Goal: Task Accomplishment & Management: Complete application form

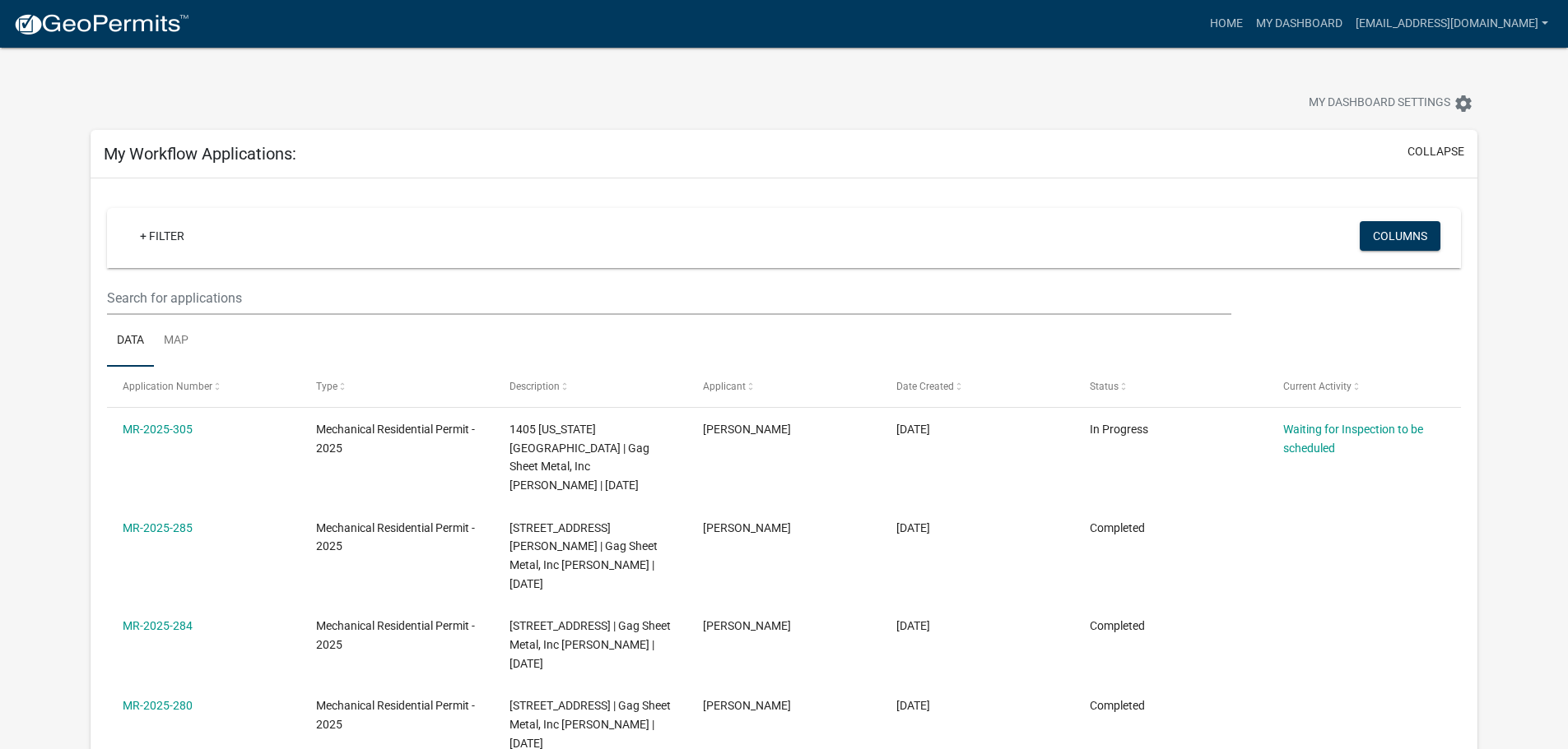
click at [123, 22] on img at bounding box center [101, 25] width 176 height 25
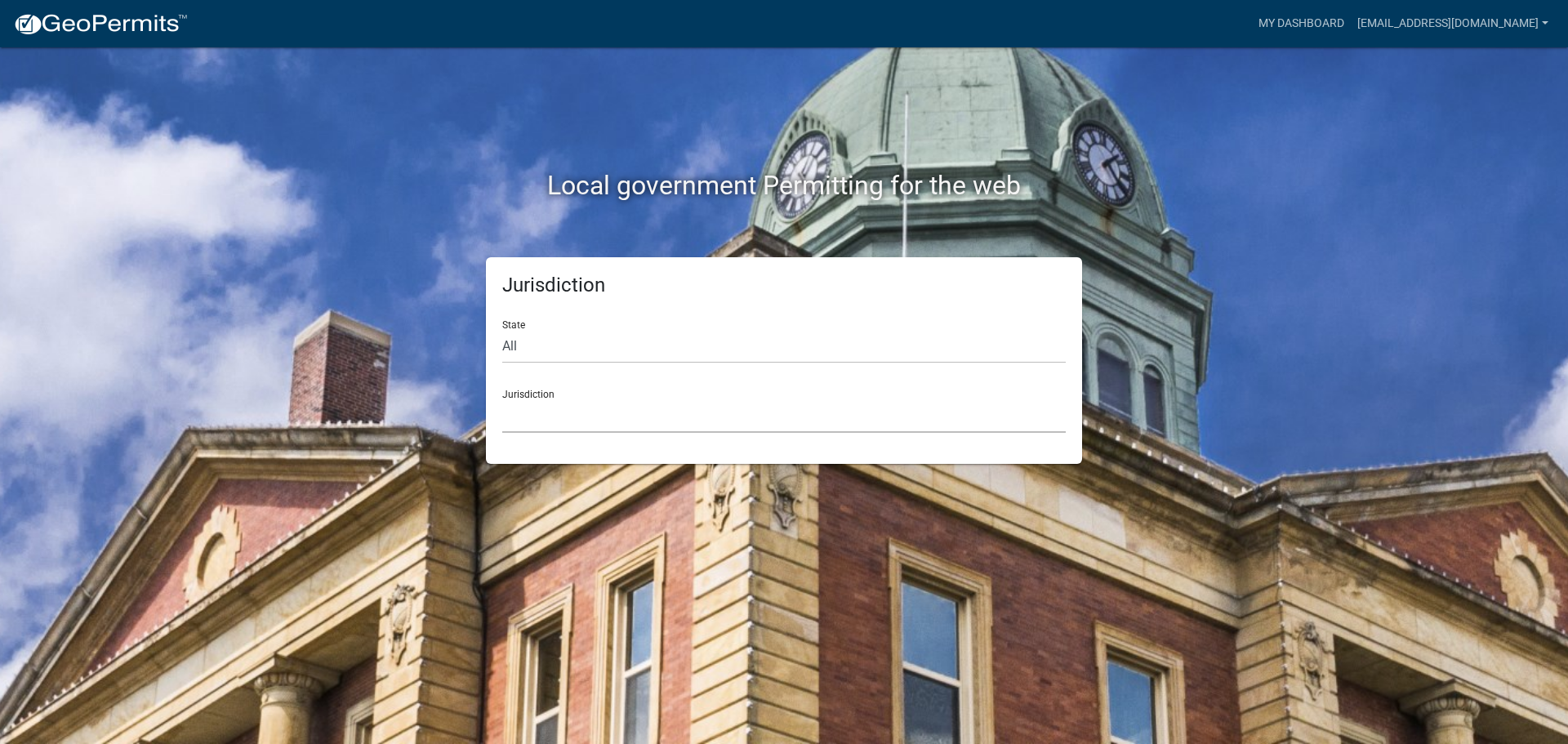
click at [532, 422] on select "[GEOGRAPHIC_DATA], [US_STATE] [GEOGRAPHIC_DATA], [US_STATE][PERSON_NAME][GEOGRA…" at bounding box center [783, 417] width 563 height 34
drag, startPoint x: 388, startPoint y: 175, endPoint x: 395, endPoint y: 194, distance: 20.2
click at [388, 175] on h2 "Local government Permitting for the web" at bounding box center [784, 185] width 906 height 31
click at [560, 344] on select "All [US_STATE] [US_STATE] [US_STATE] [US_STATE] [US_STATE] [US_STATE] [US_STATE…" at bounding box center [783, 347] width 563 height 34
select select "[US_STATE]"
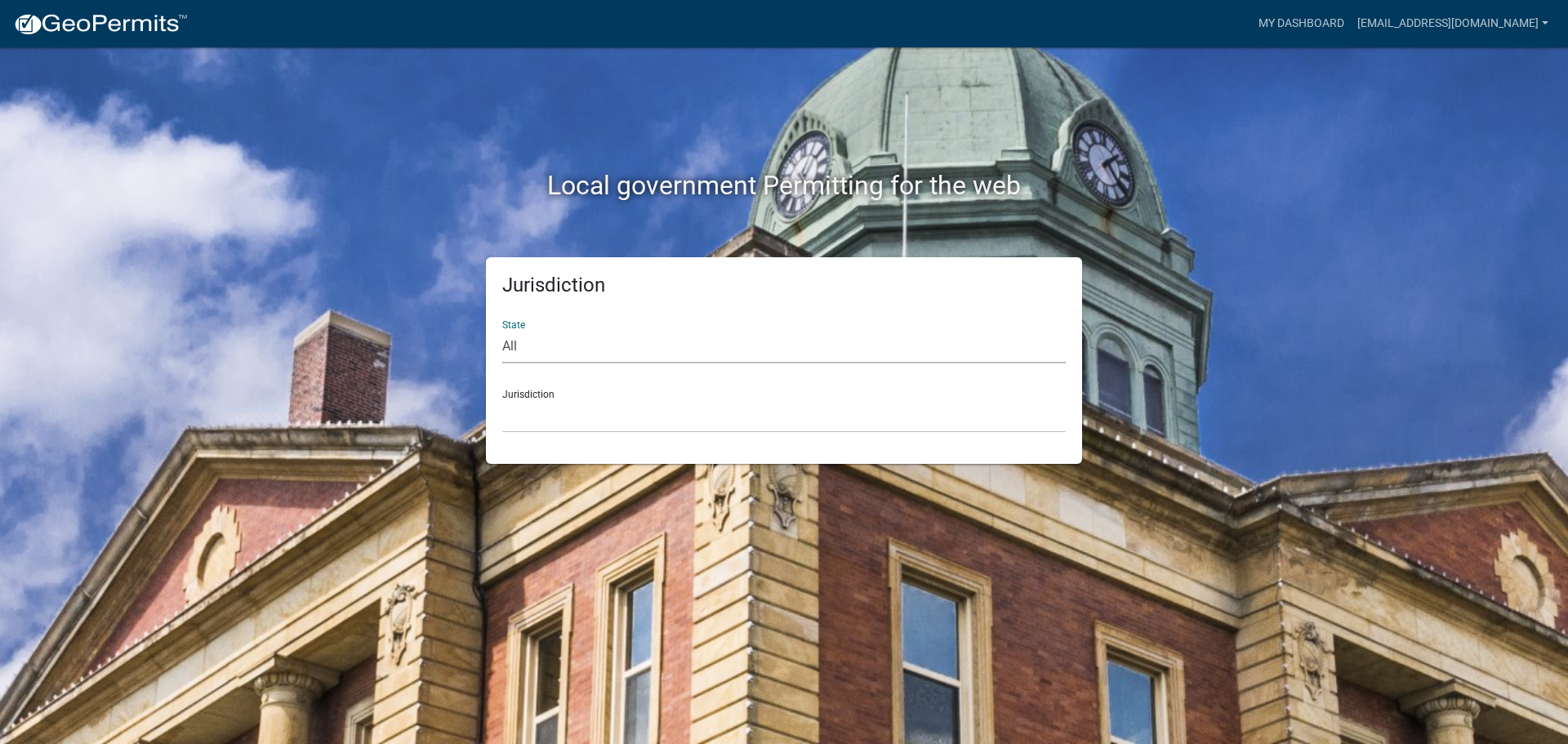
click at [502, 330] on select "All [US_STATE] [US_STATE] [US_STATE] [US_STATE] [US_STATE] [US_STATE] [US_STATE…" at bounding box center [783, 347] width 563 height 34
click at [554, 411] on select "[GEOGRAPHIC_DATA], [US_STATE] [GEOGRAPHIC_DATA], [US_STATE] [GEOGRAPHIC_DATA], …" at bounding box center [783, 417] width 563 height 34
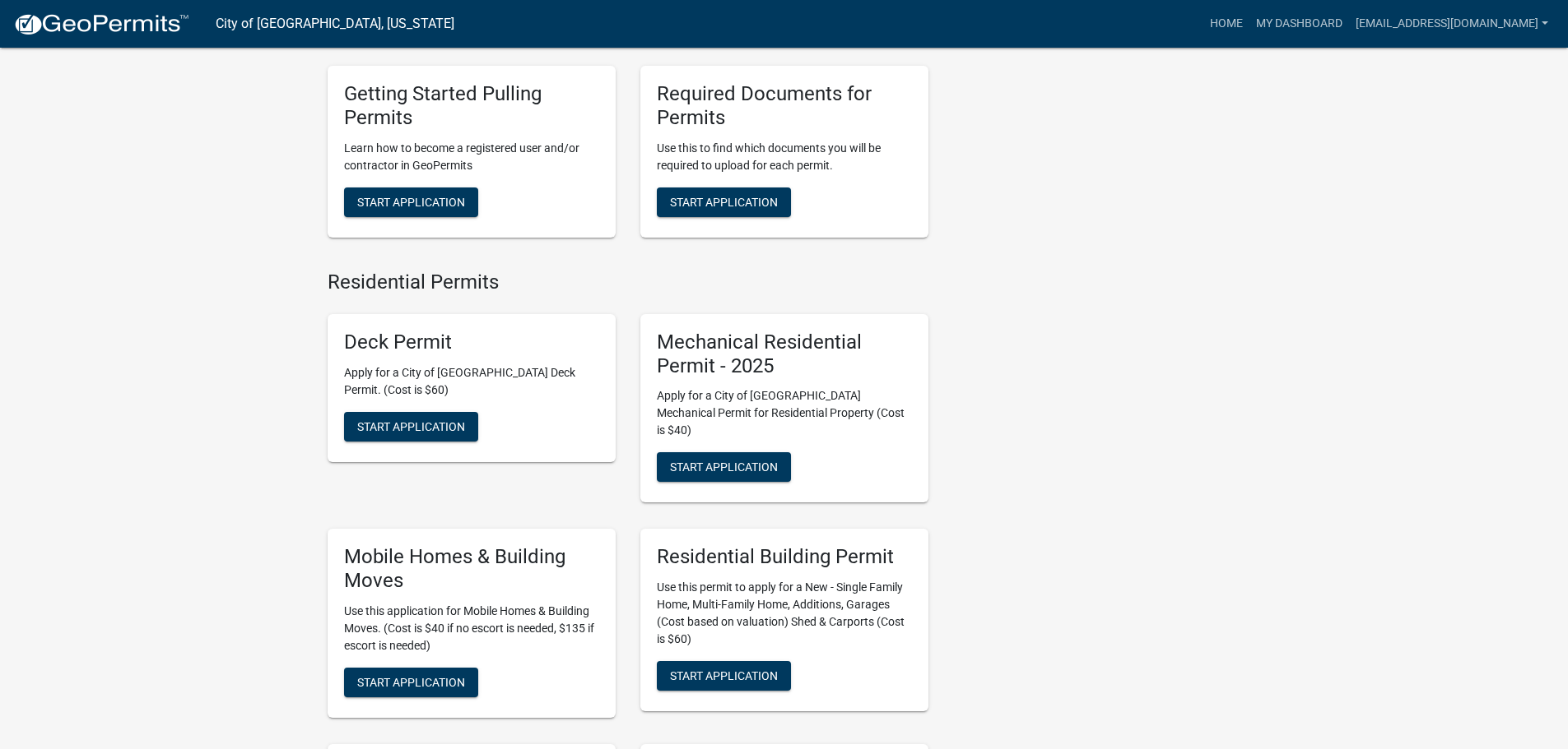
scroll to position [740, 0]
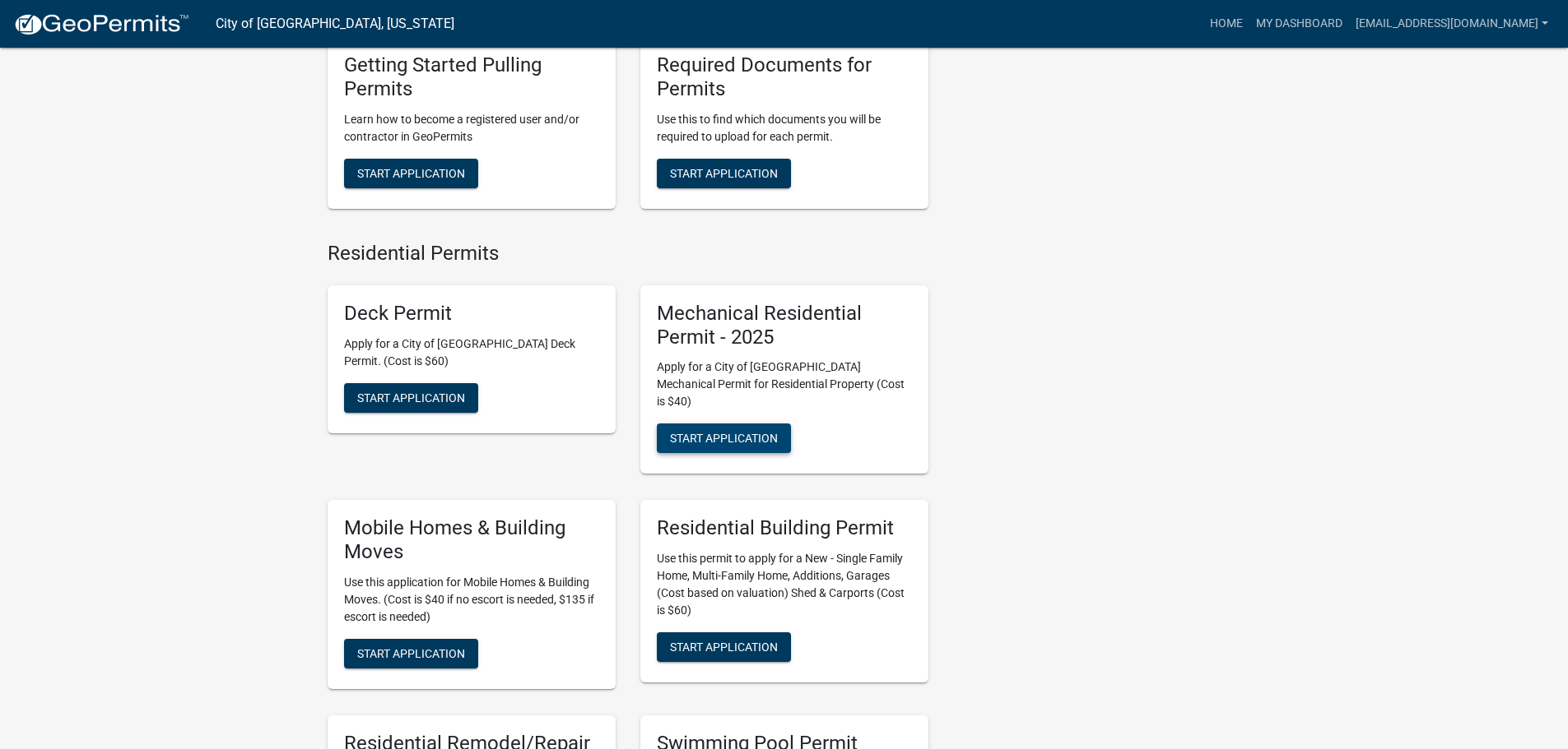
click at [723, 432] on span "Start Application" at bounding box center [724, 438] width 108 height 13
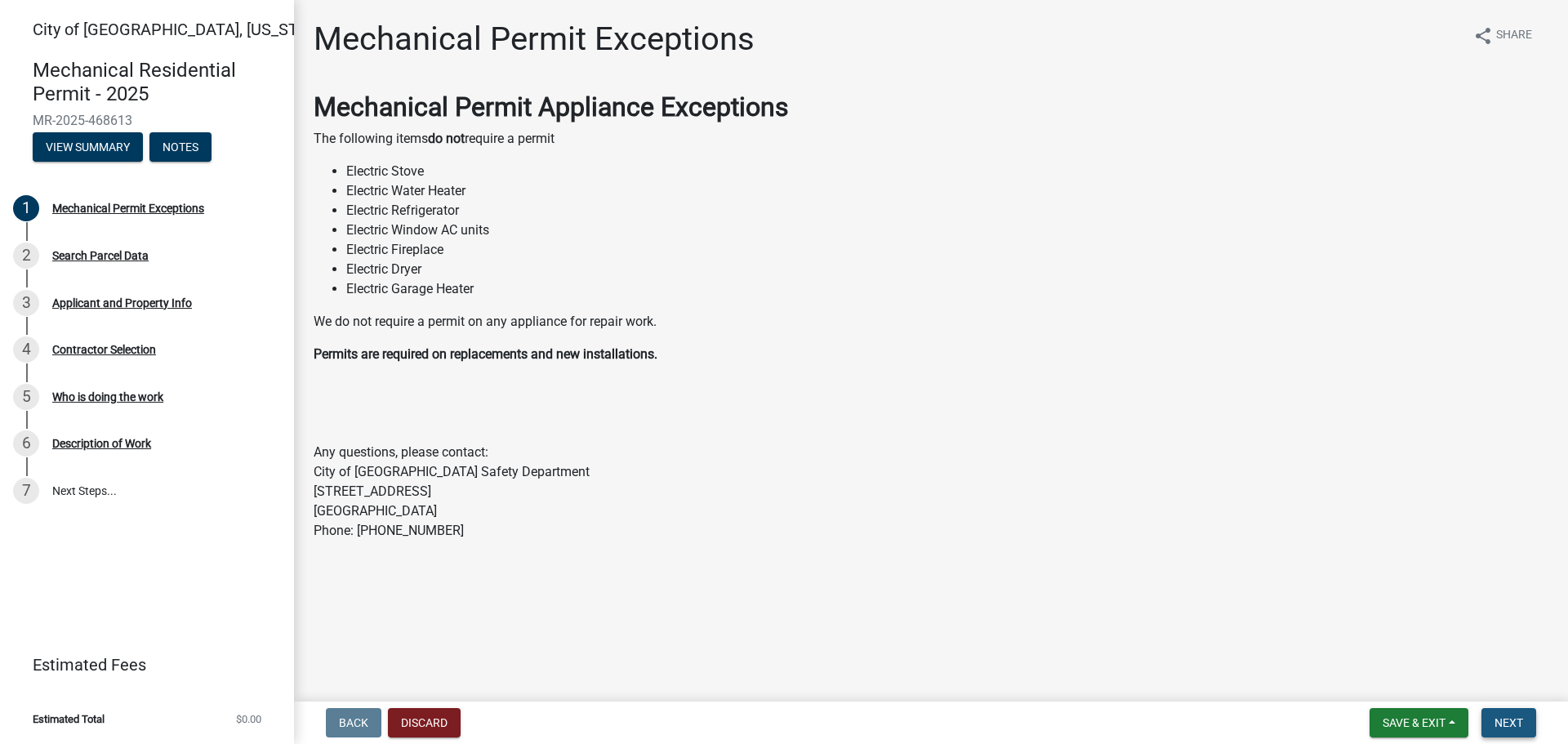
click at [1514, 728] on span "Next" at bounding box center [1508, 723] width 28 height 13
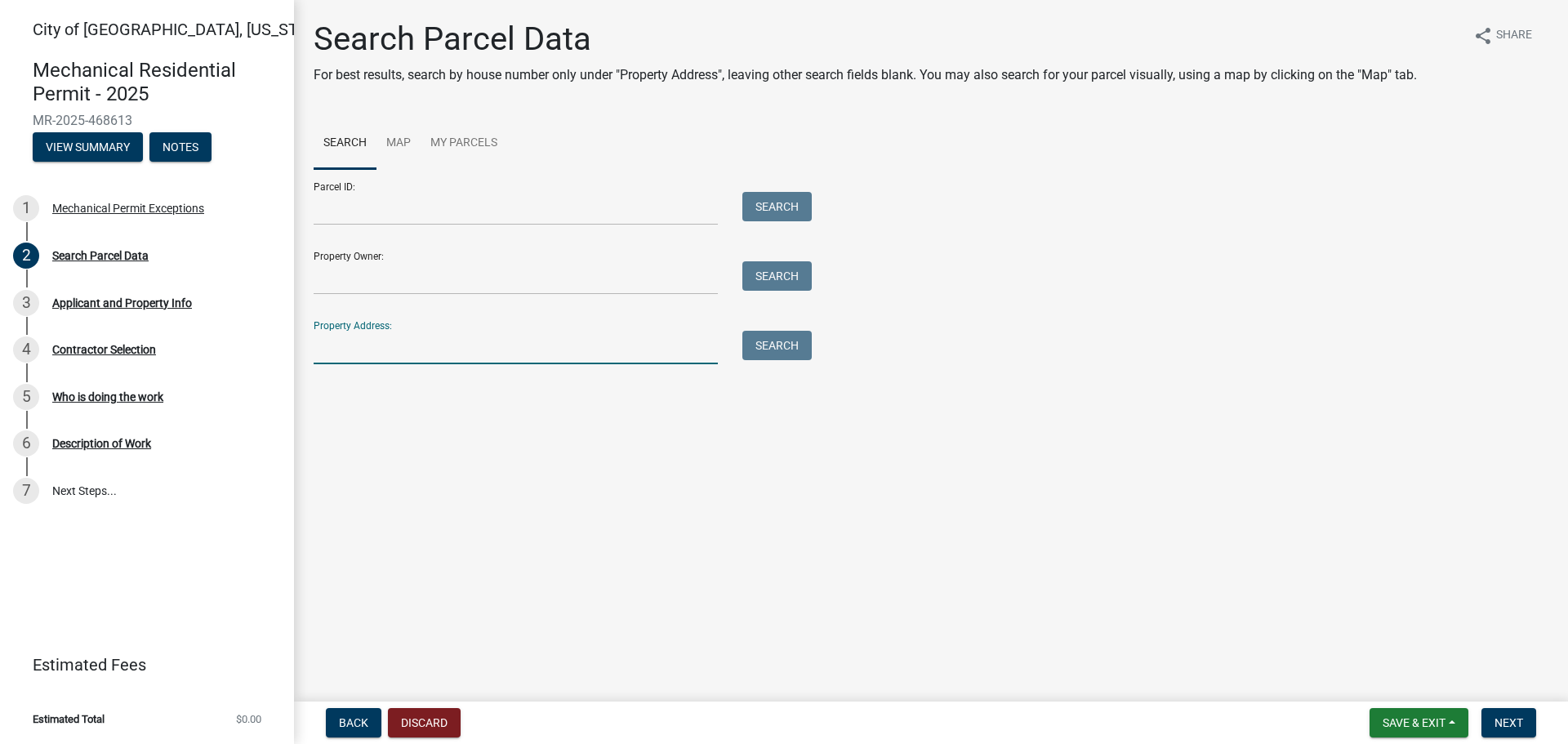
click at [407, 360] on input "Property Address:" at bounding box center [516, 348] width 404 height 34
type input "46 [PERSON_NAME]"
click at [774, 343] on button "Search" at bounding box center [776, 345] width 70 height 29
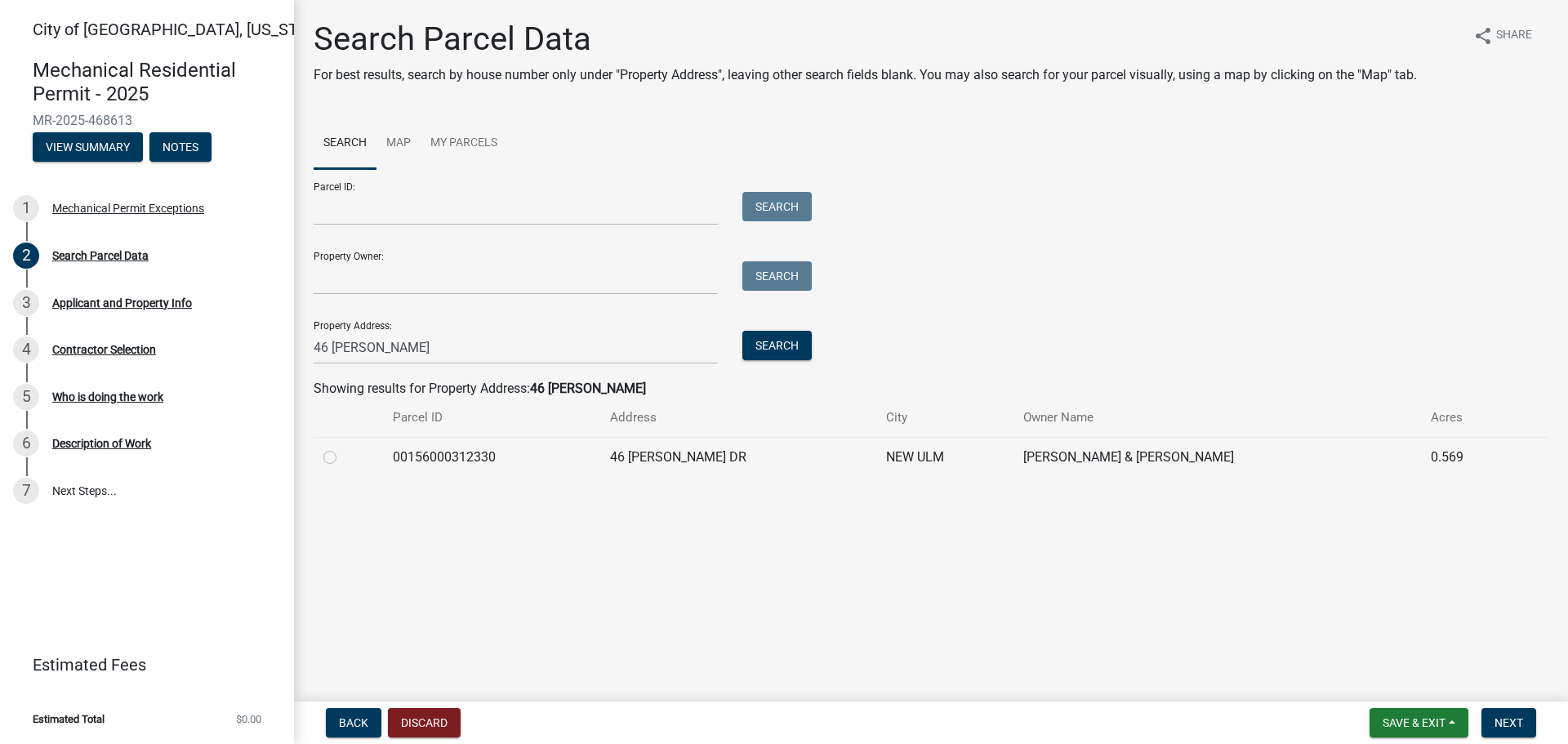
click at [326, 448] on div at bounding box center [348, 457] width 50 height 20
click at [343, 448] on label at bounding box center [343, 448] width 0 height 0
click at [343, 458] on input "radio" at bounding box center [348, 452] width 10 height 10
radio input "true"
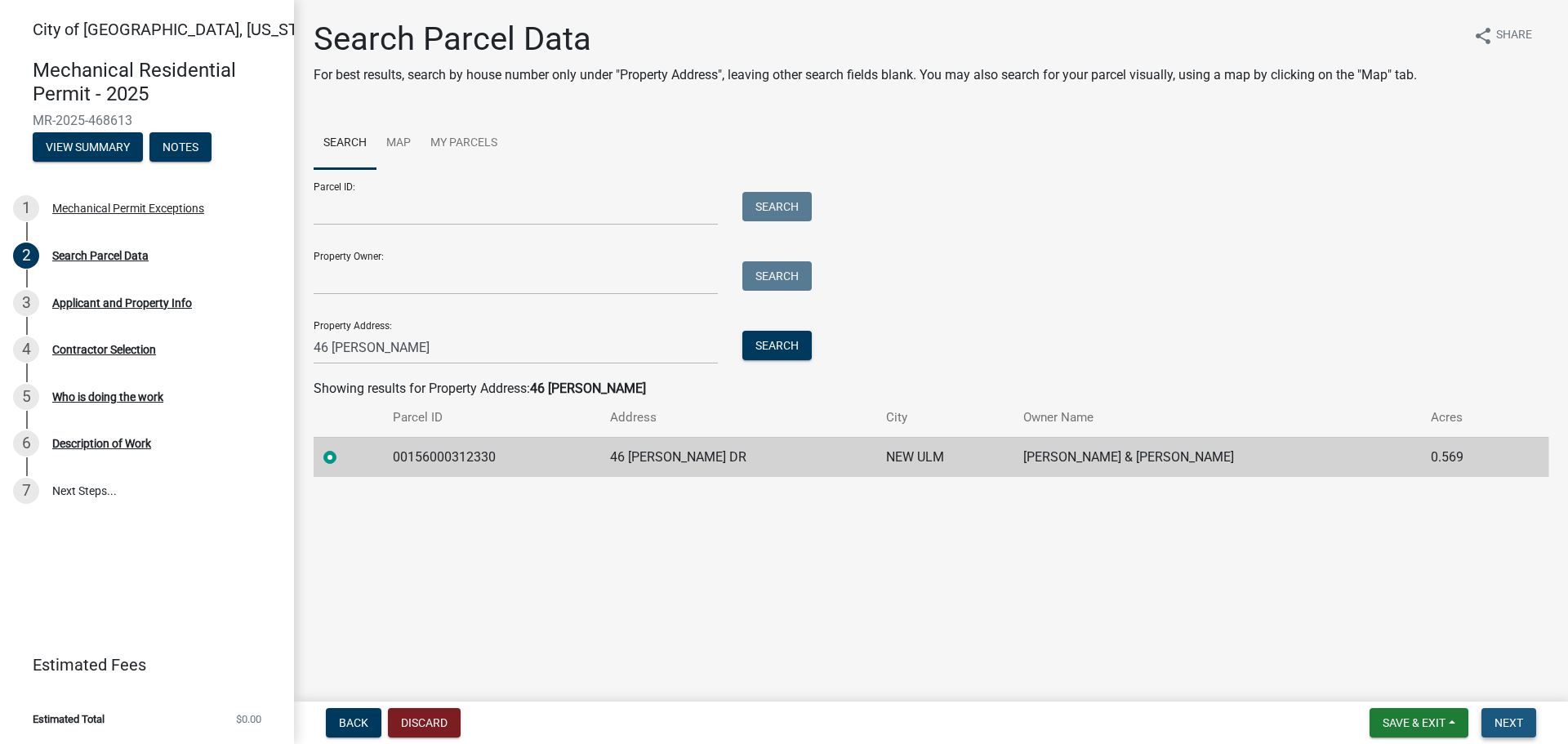
click at [1500, 727] on span "Next" at bounding box center [1508, 723] width 28 height 13
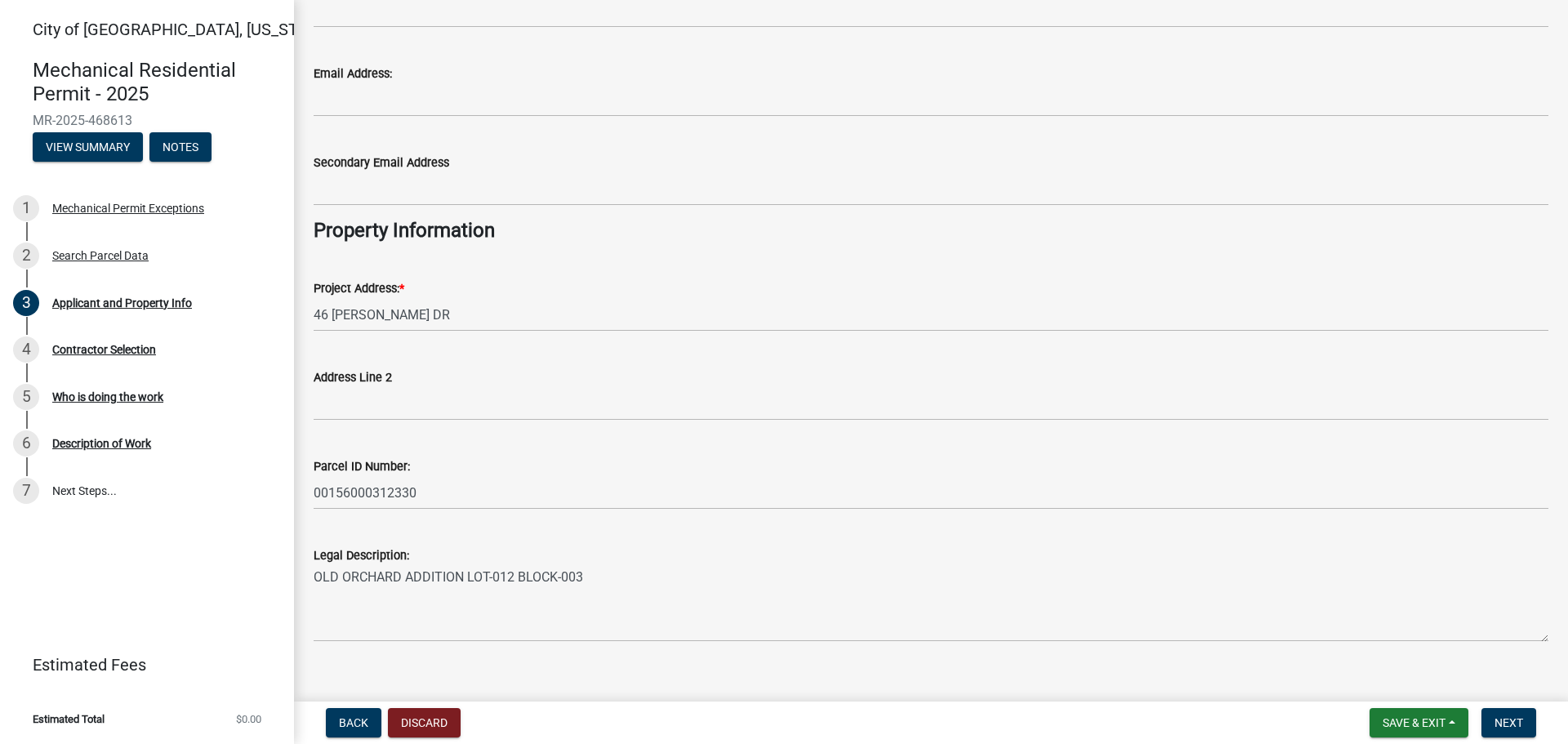
scroll to position [315, 0]
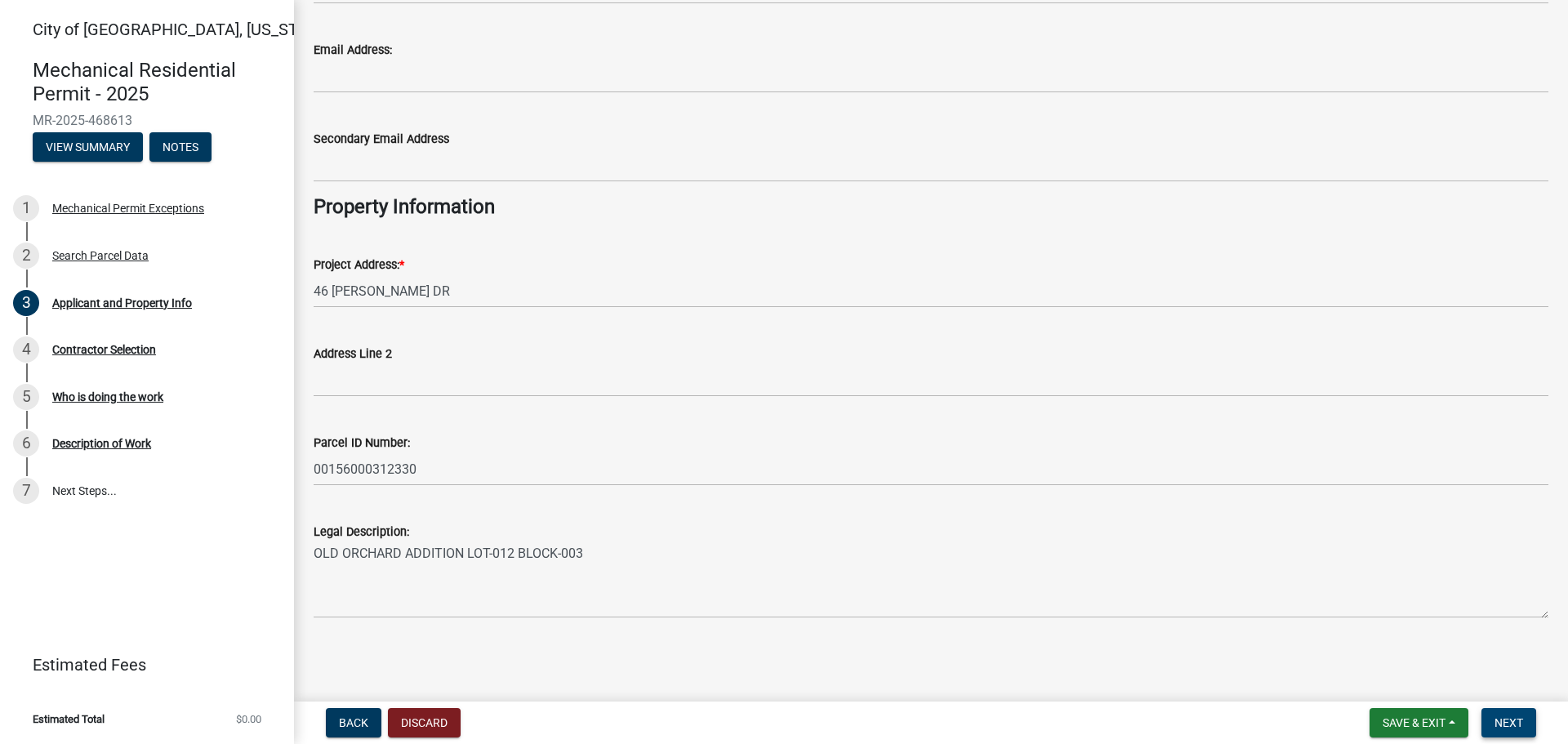
click at [1513, 718] on span "Next" at bounding box center [1508, 723] width 28 height 13
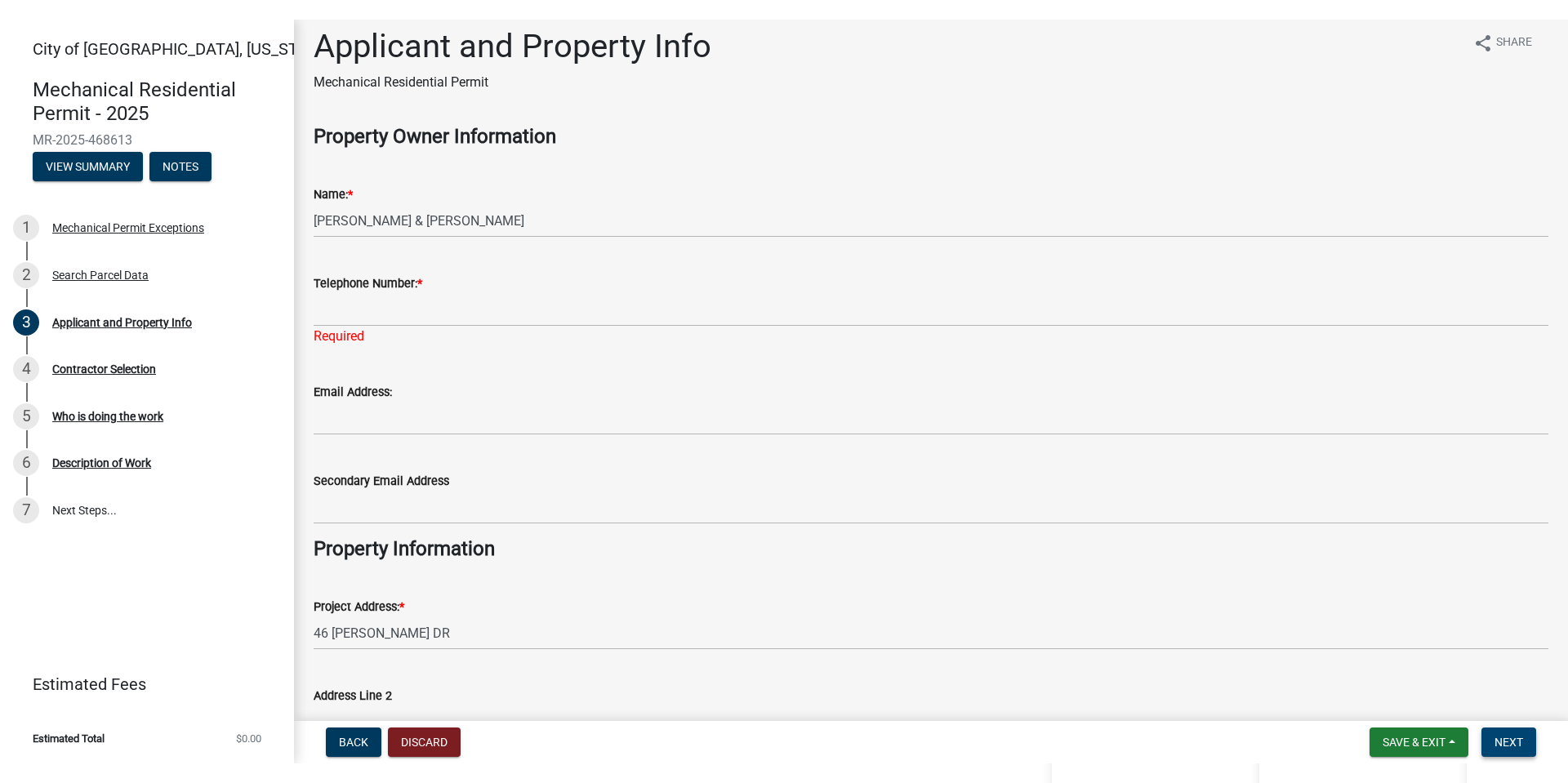
scroll to position [0, 0]
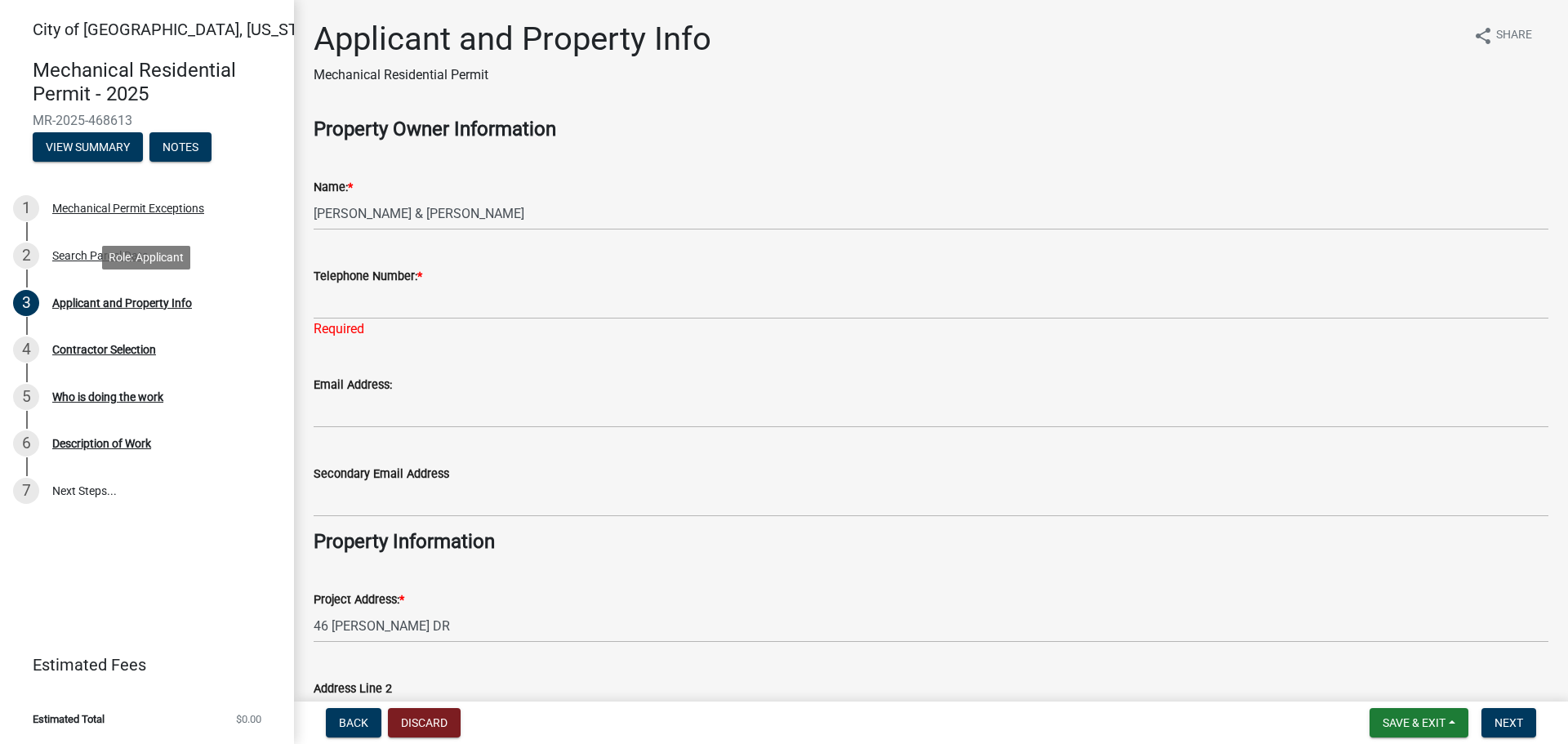
drag, startPoint x: 291, startPoint y: 295, endPoint x: 340, endPoint y: 295, distance: 49.0
click at [293, 295] on link "3 Applicant and Property Info" at bounding box center [147, 303] width 294 height 47
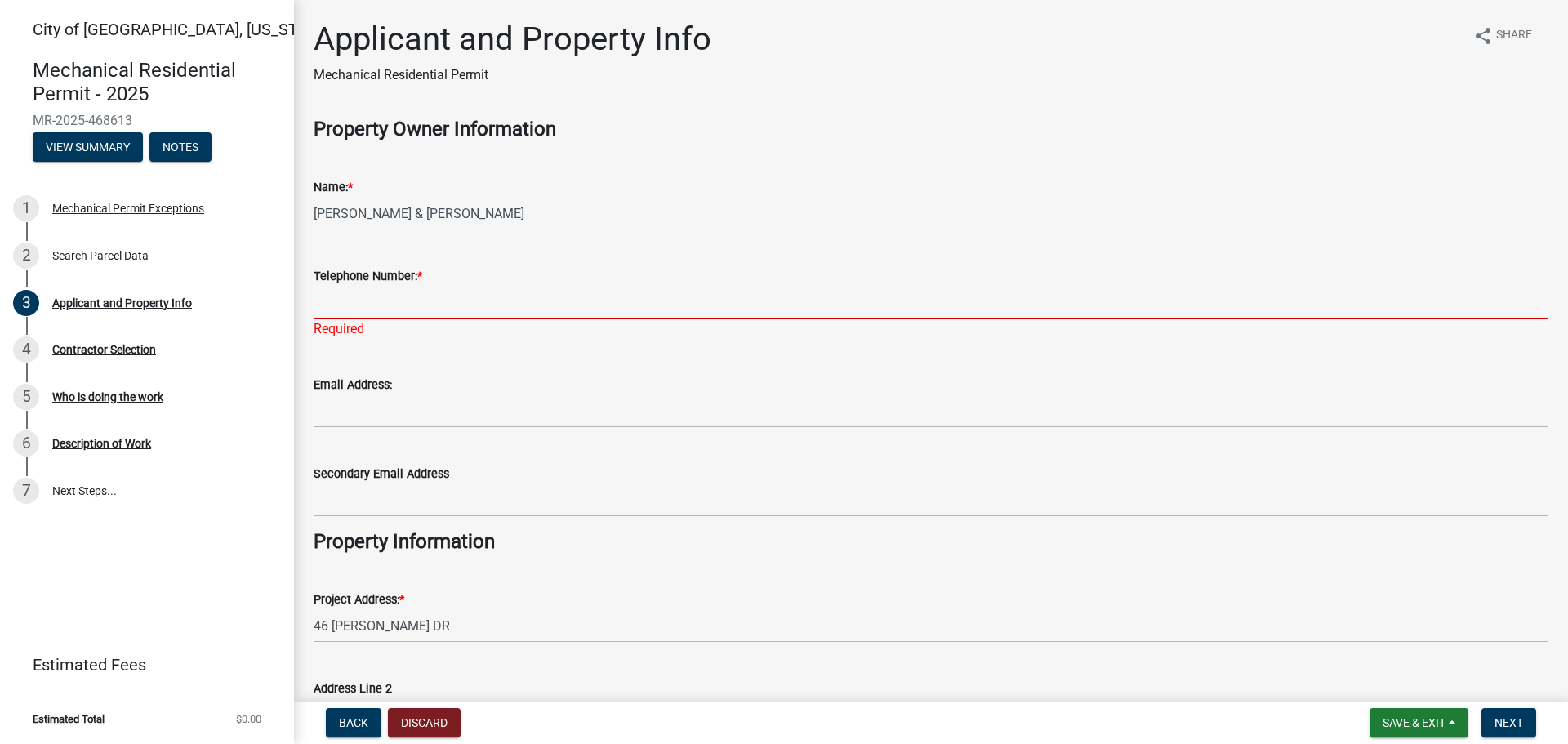
click at [340, 295] on input "Telephone Number: *" at bounding box center [931, 303] width 1234 height 34
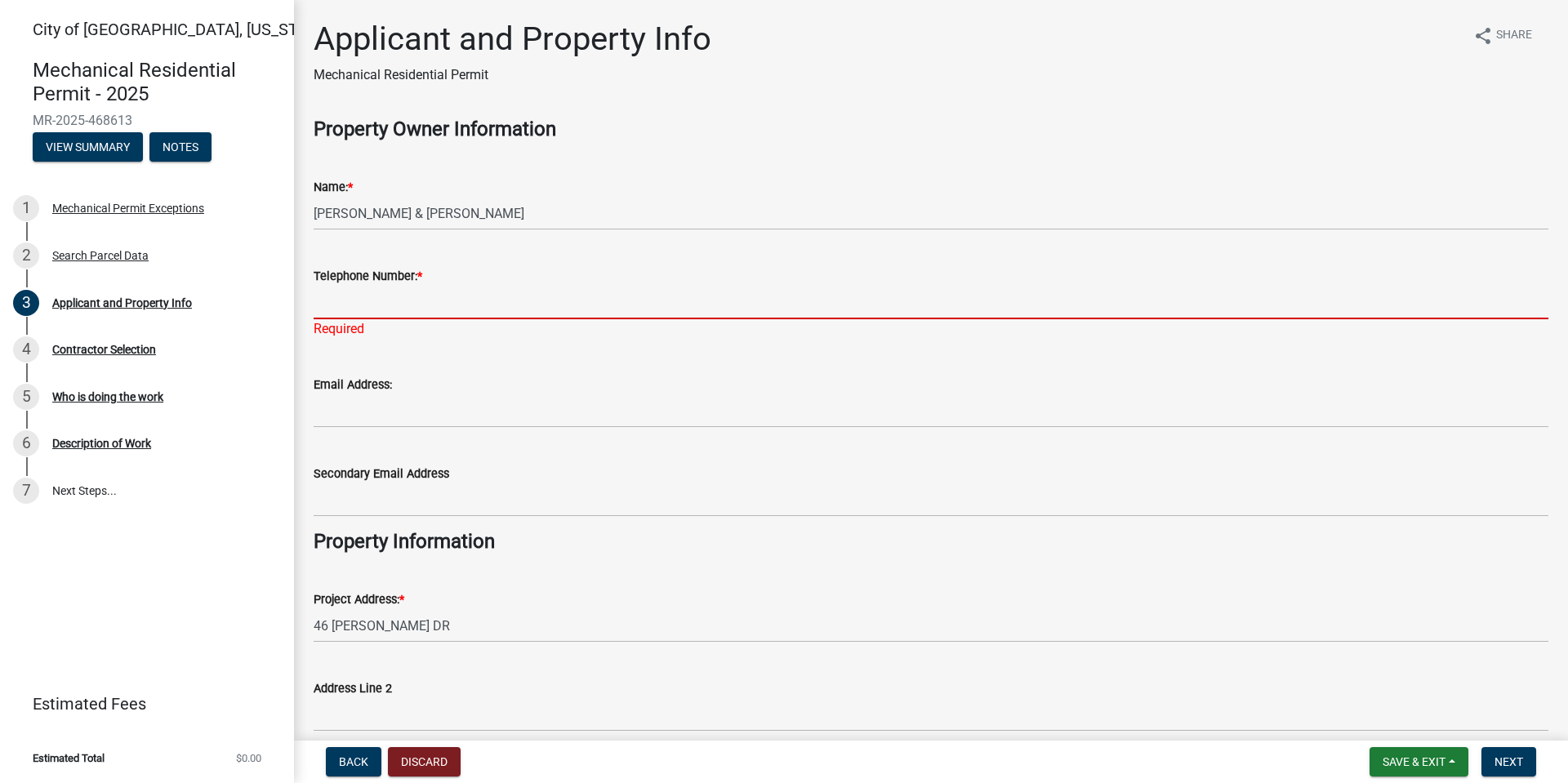
click at [359, 311] on input "Telephone Number: *" at bounding box center [931, 303] width 1234 height 34
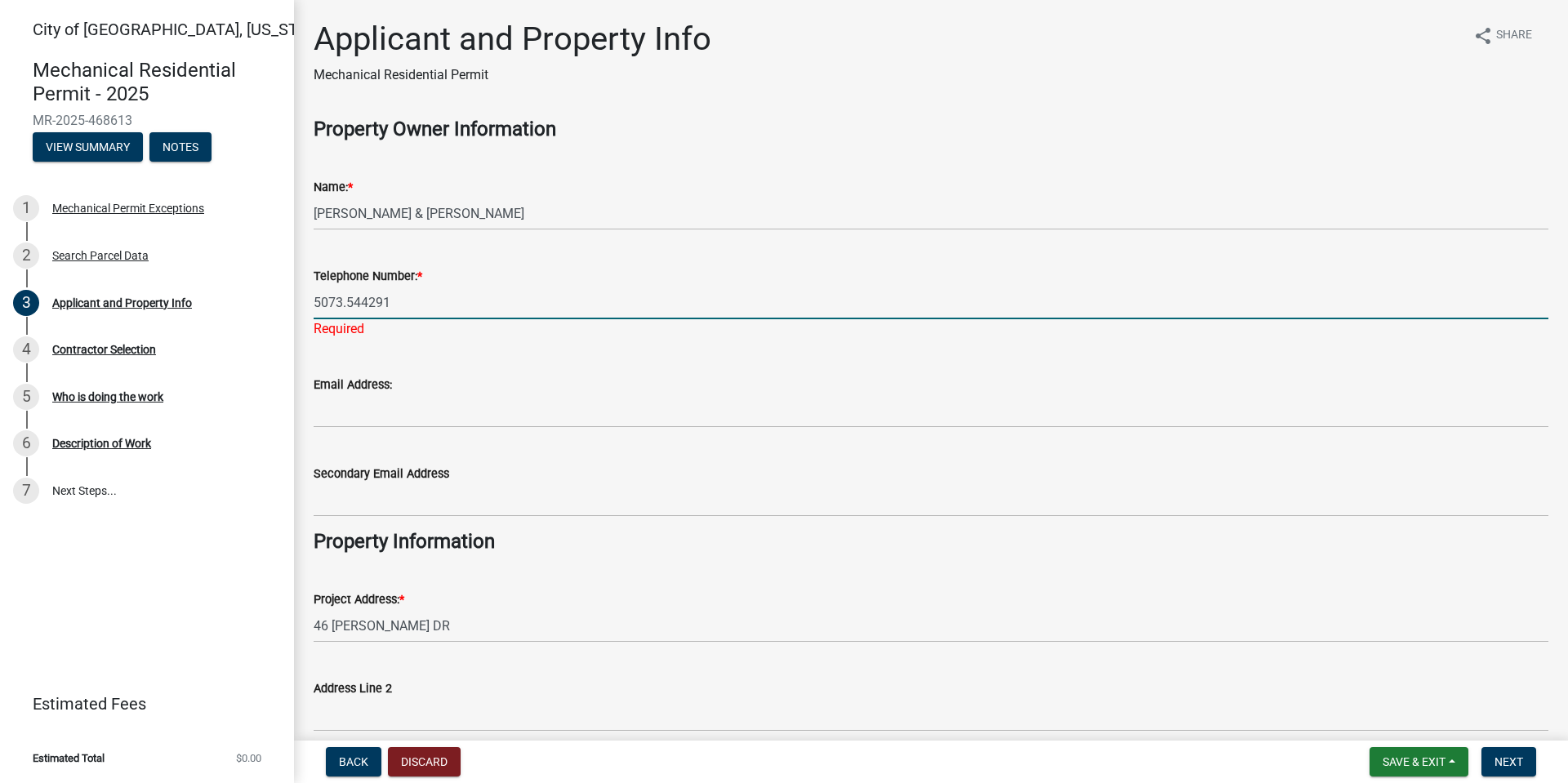
click at [346, 299] on input "5073.544291" at bounding box center [931, 303] width 1234 height 34
type input "5073544291"
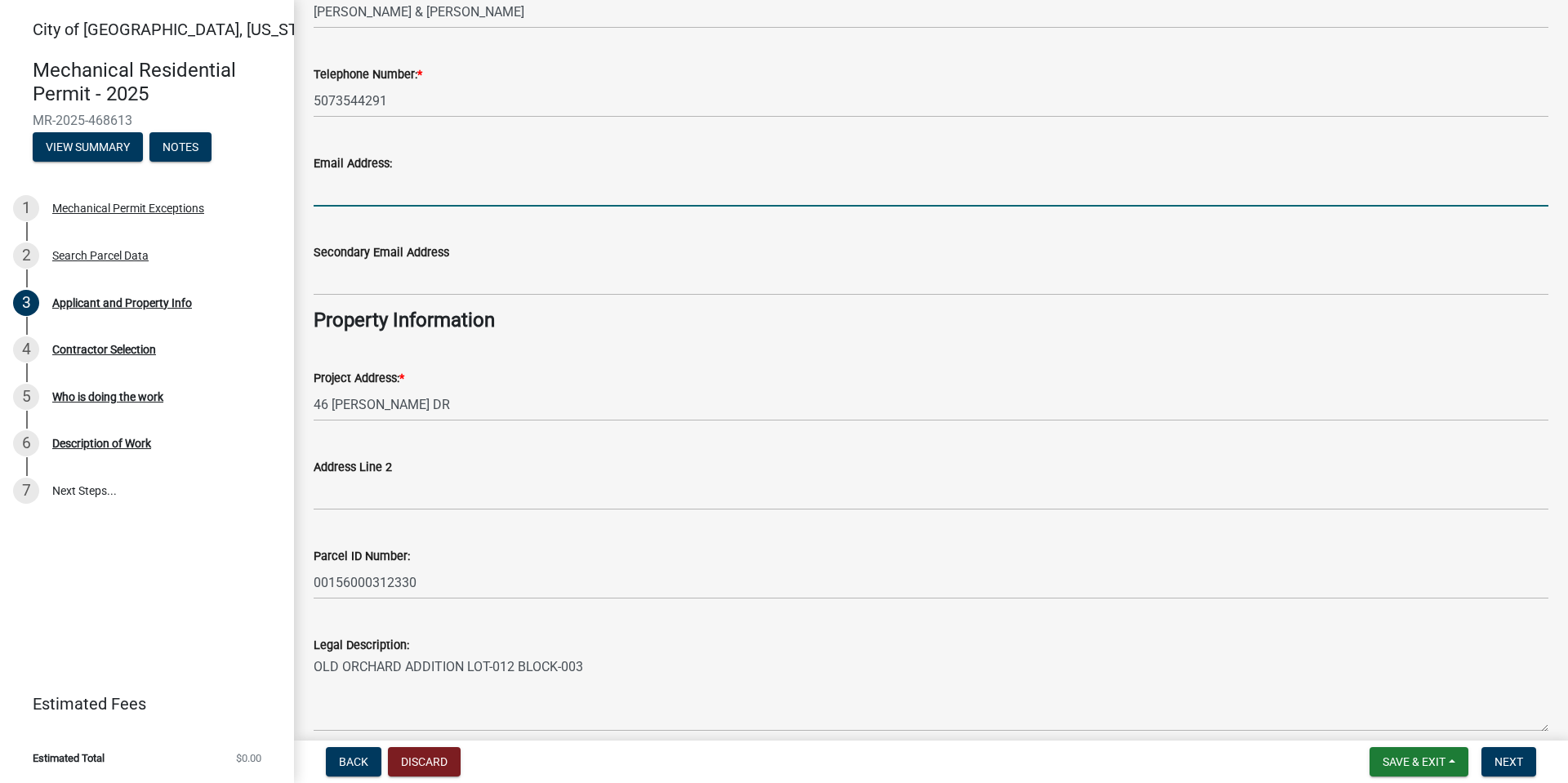
scroll to position [276, 0]
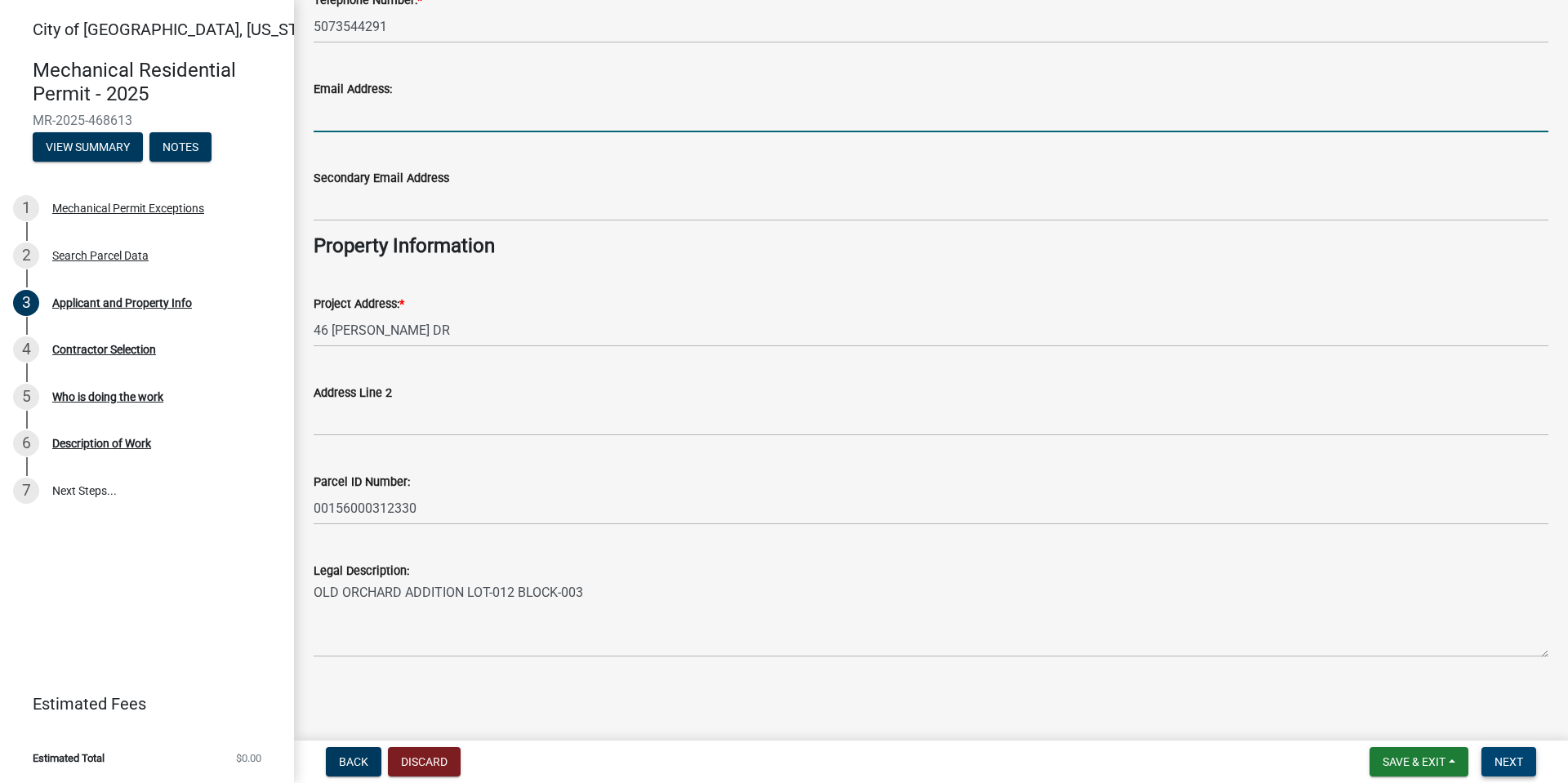
click at [1499, 743] on span "Next" at bounding box center [1508, 761] width 28 height 13
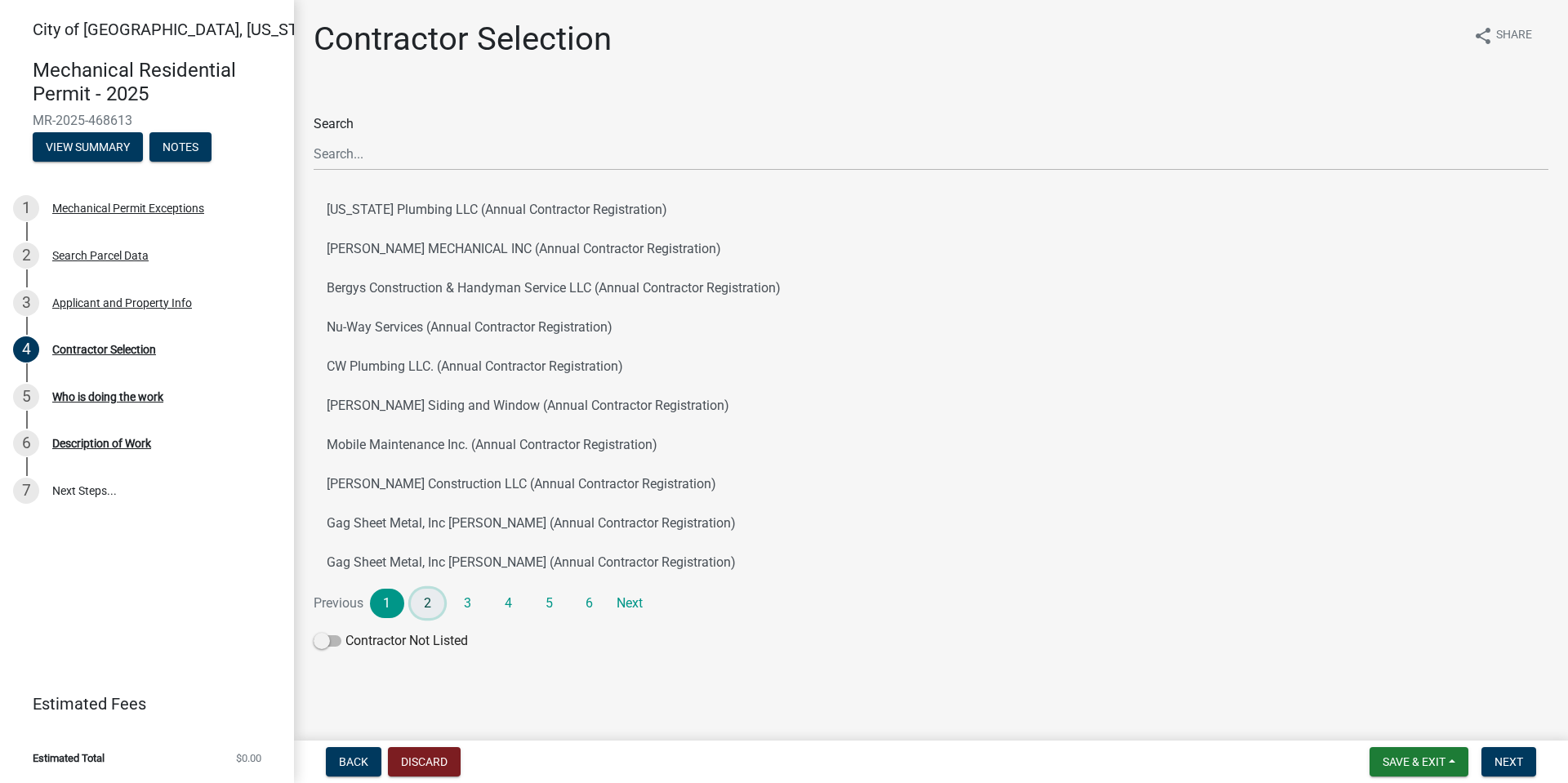
click at [438, 605] on link "2" at bounding box center [428, 603] width 34 height 29
click at [413, 522] on button "Gag Sheet Metal, Inc [PERSON_NAME] (Annual Contractor Registration)" at bounding box center [931, 524] width 1234 height 39
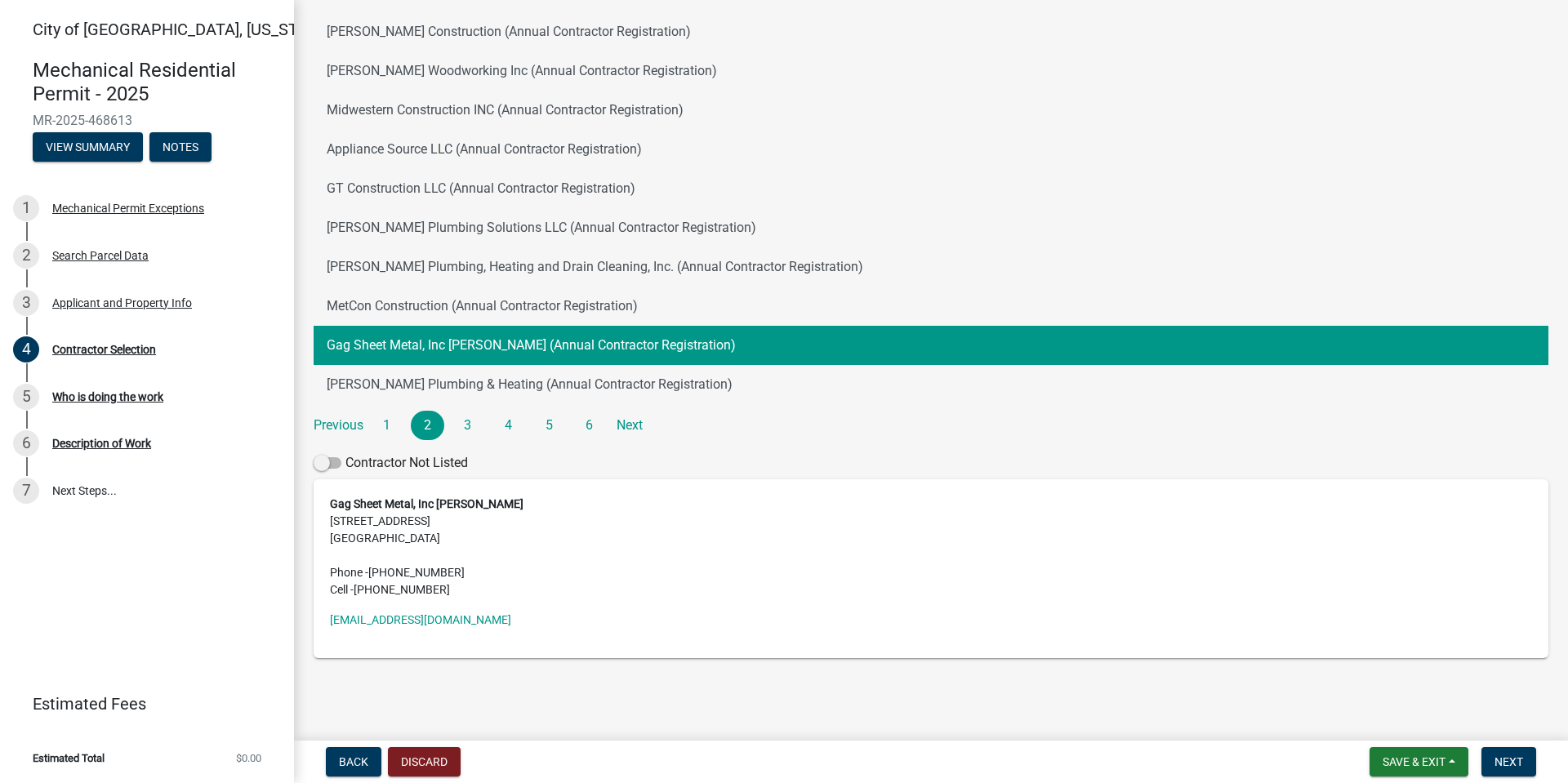
scroll to position [179, 0]
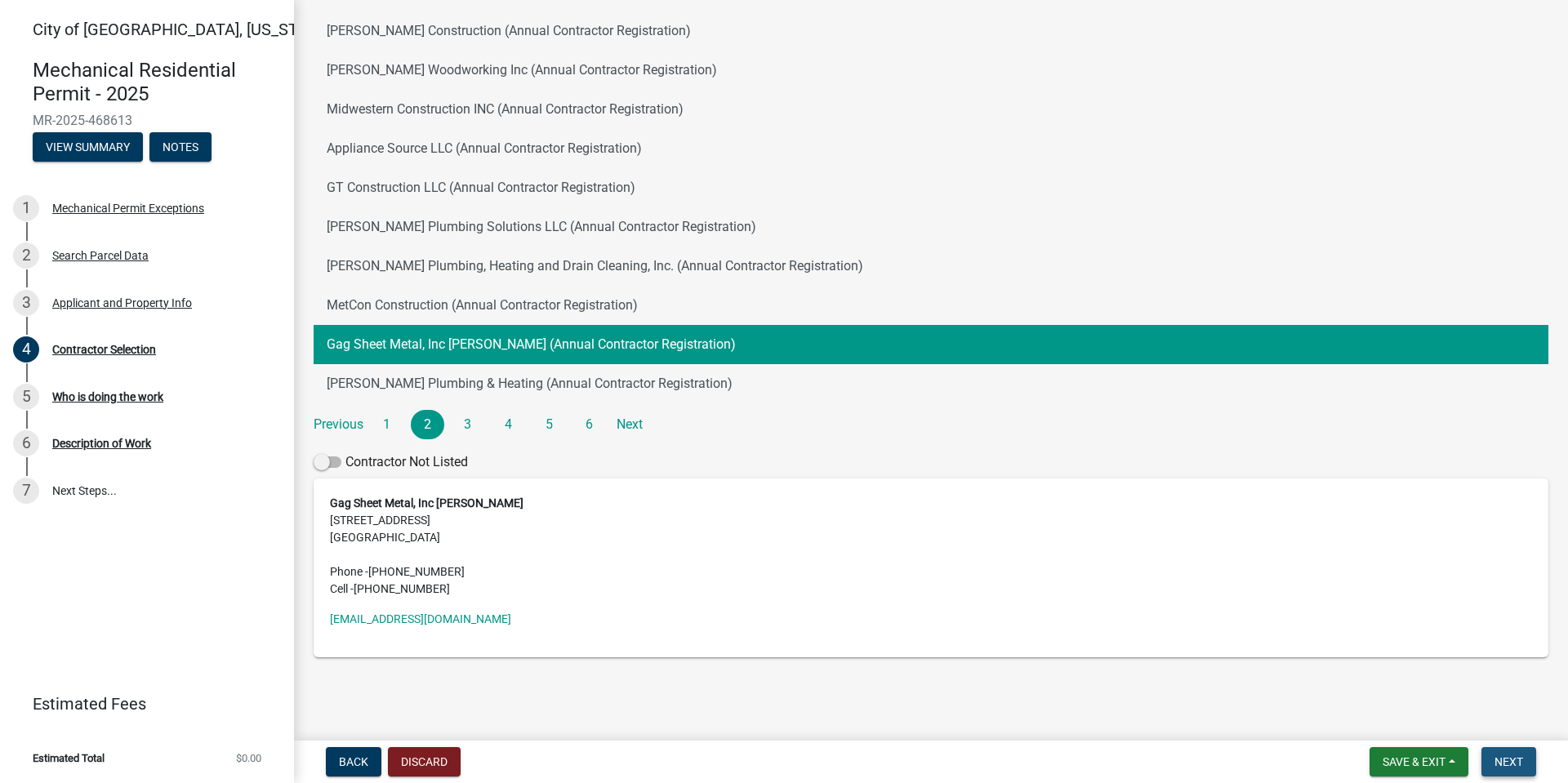
click at [1513, 743] on span "Next" at bounding box center [1508, 761] width 28 height 13
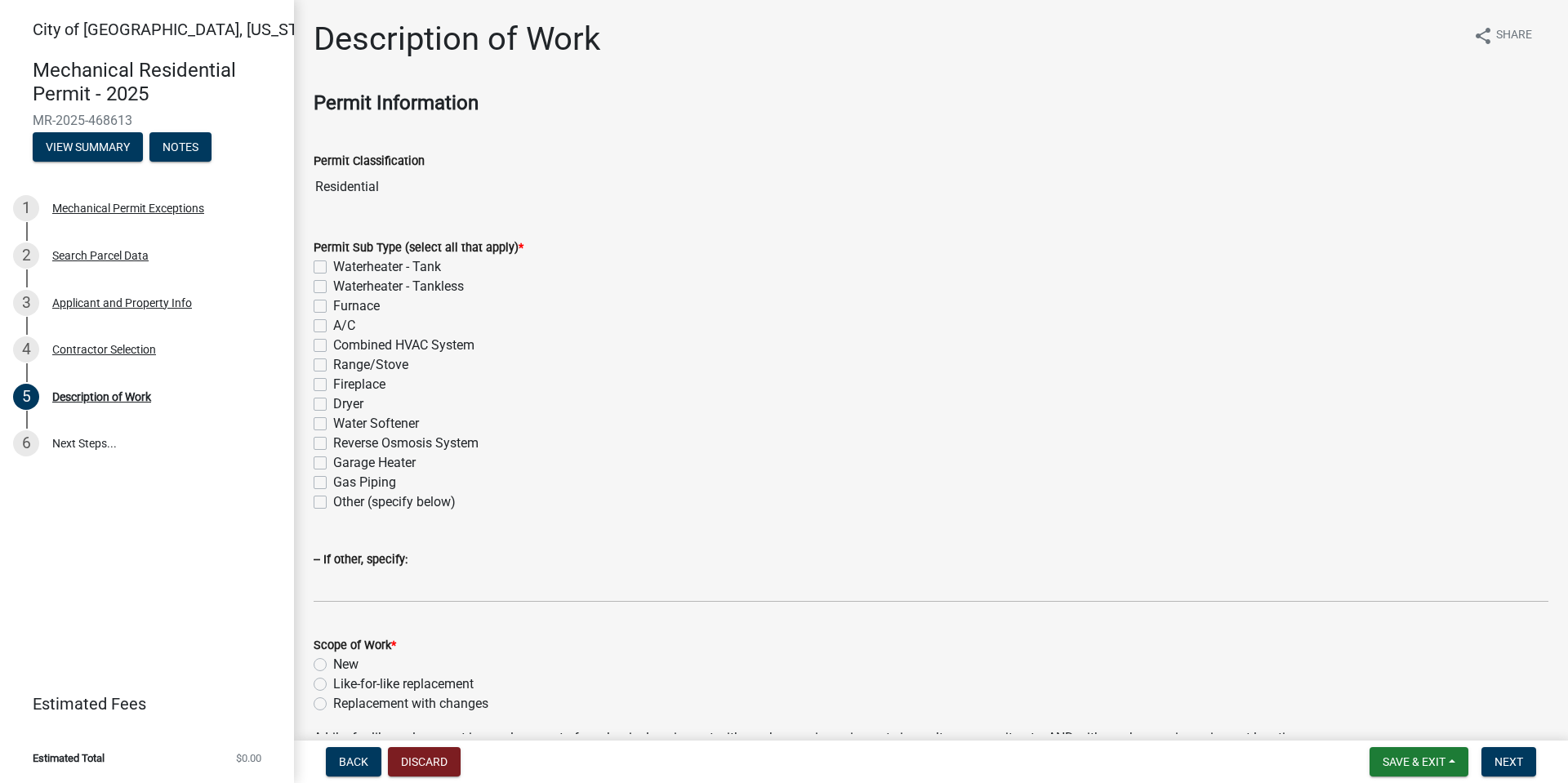
click at [333, 263] on label "Waterheater - Tank" at bounding box center [386, 267] width 108 height 20
click at [333, 263] on input "Waterheater - Tank" at bounding box center [337, 262] width 10 height 10
checkbox input "true"
checkbox input "false"
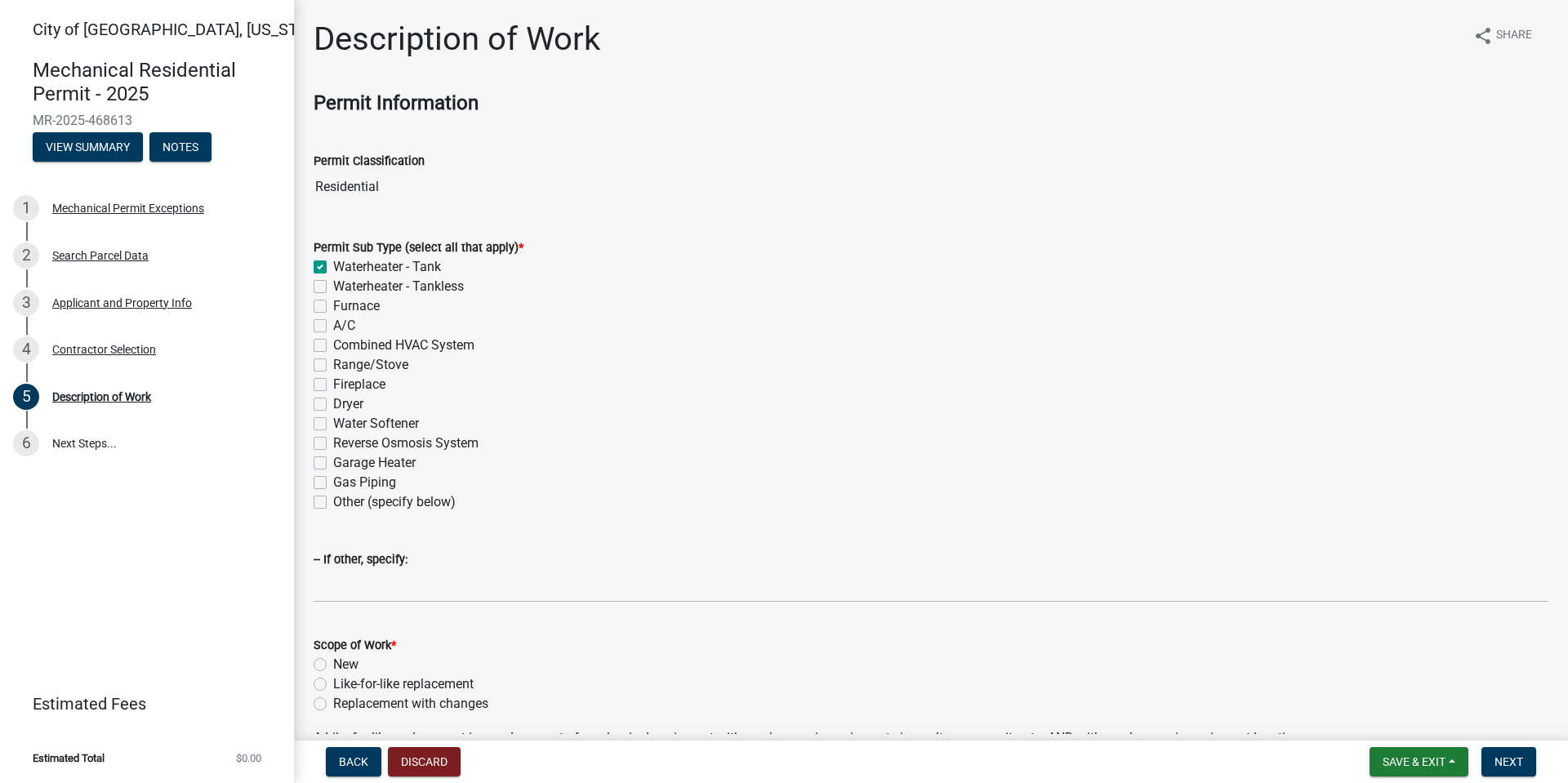
checkbox input "false"
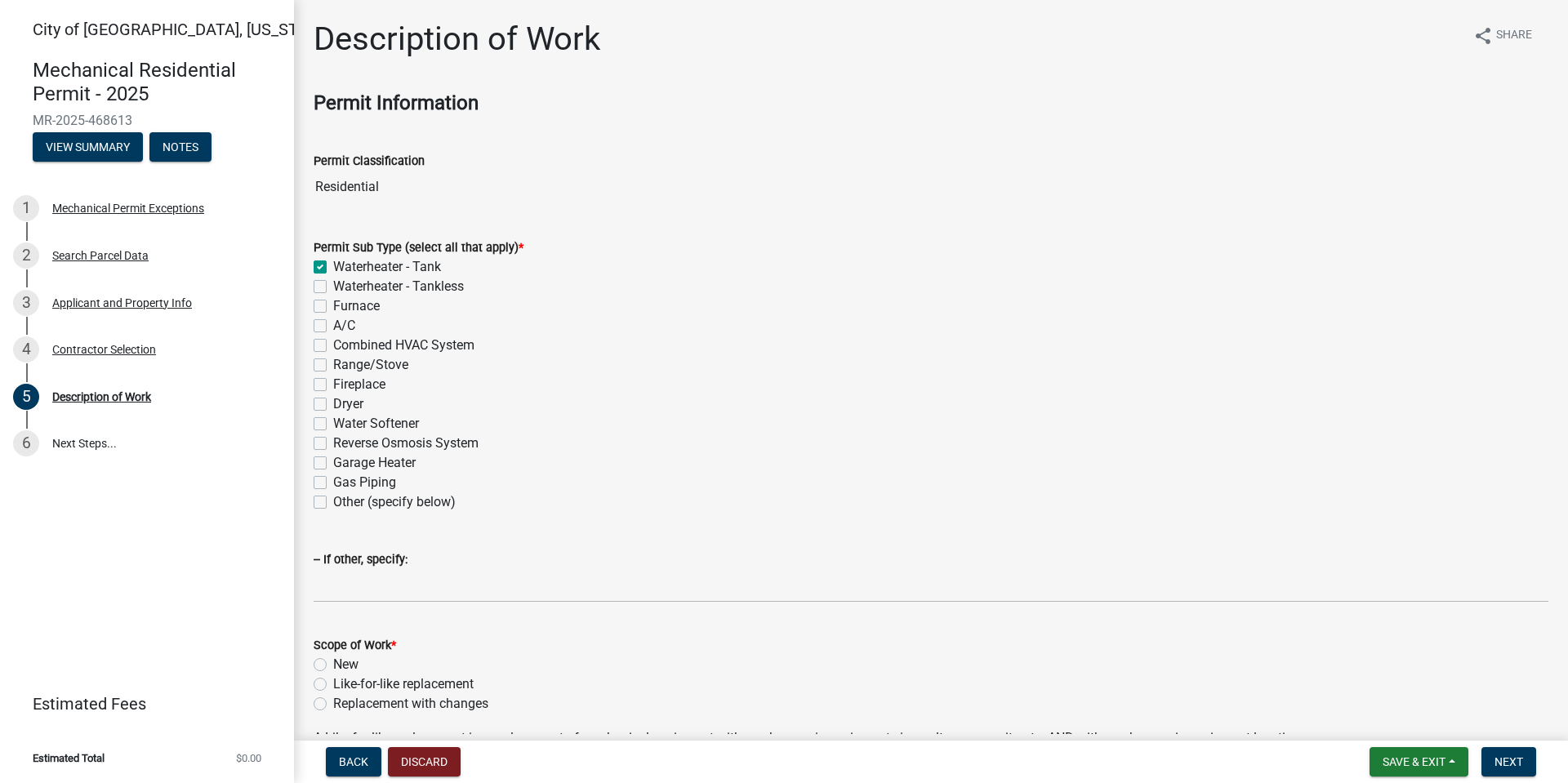
checkbox input "false"
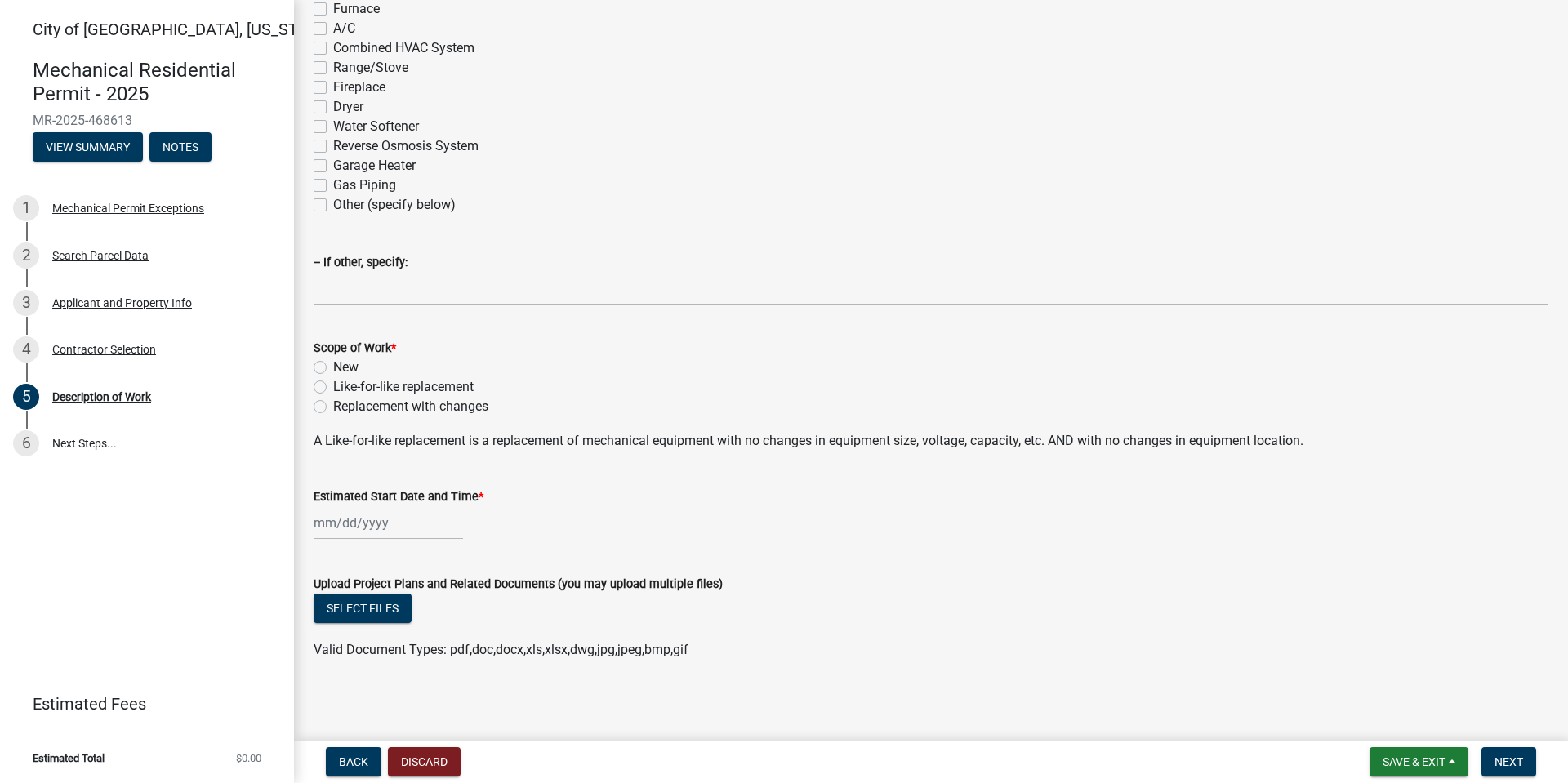
scroll to position [301, 0]
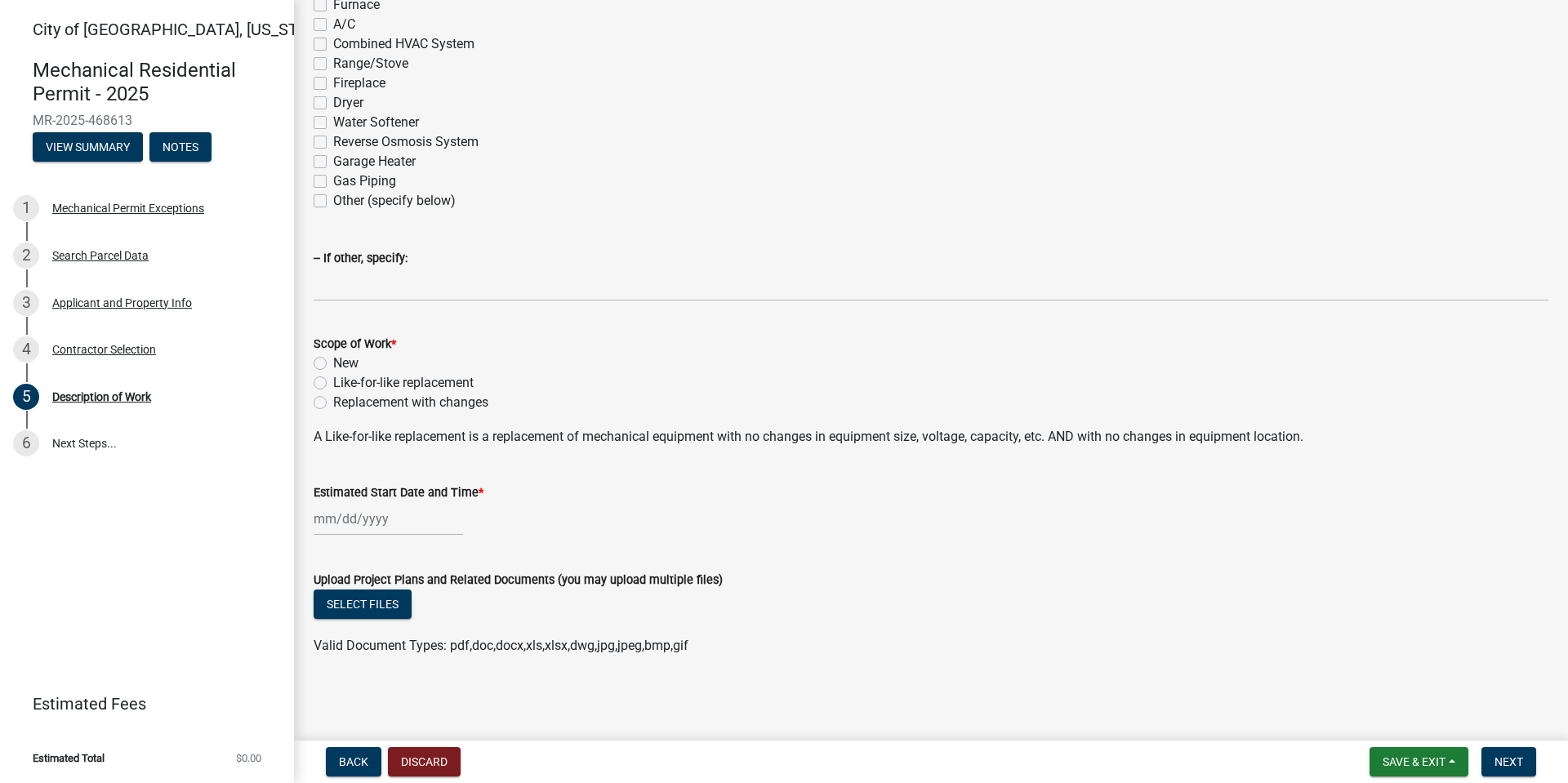
click at [333, 383] on label "Like-for-like replacement" at bounding box center [402, 383] width 140 height 20
click at [333, 383] on input "Like-for-like replacement" at bounding box center [337, 378] width 10 height 10
radio input "true"
click at [345, 525] on div at bounding box center [388, 519] width 149 height 34
select select "8"
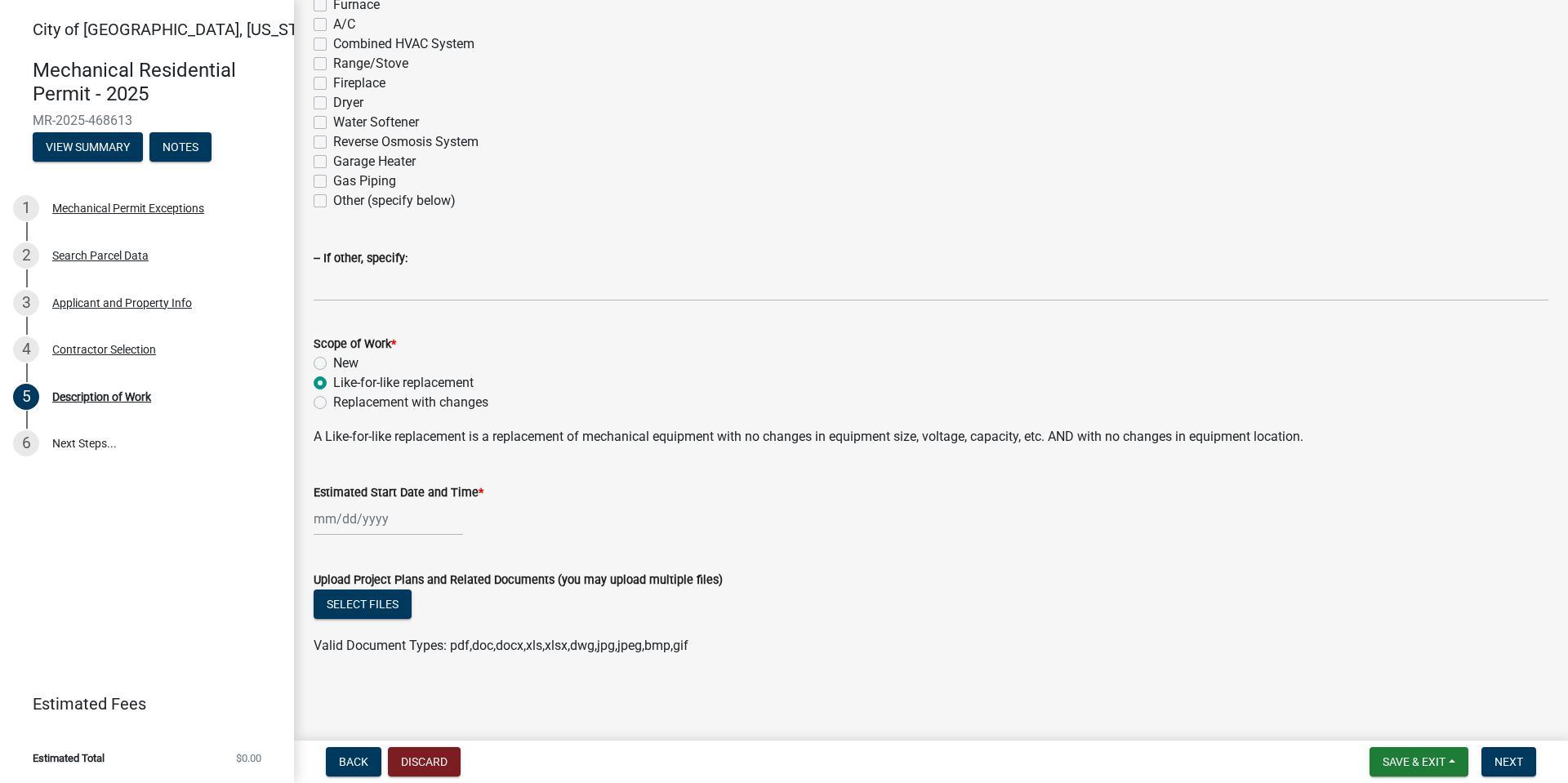
select select "2025"
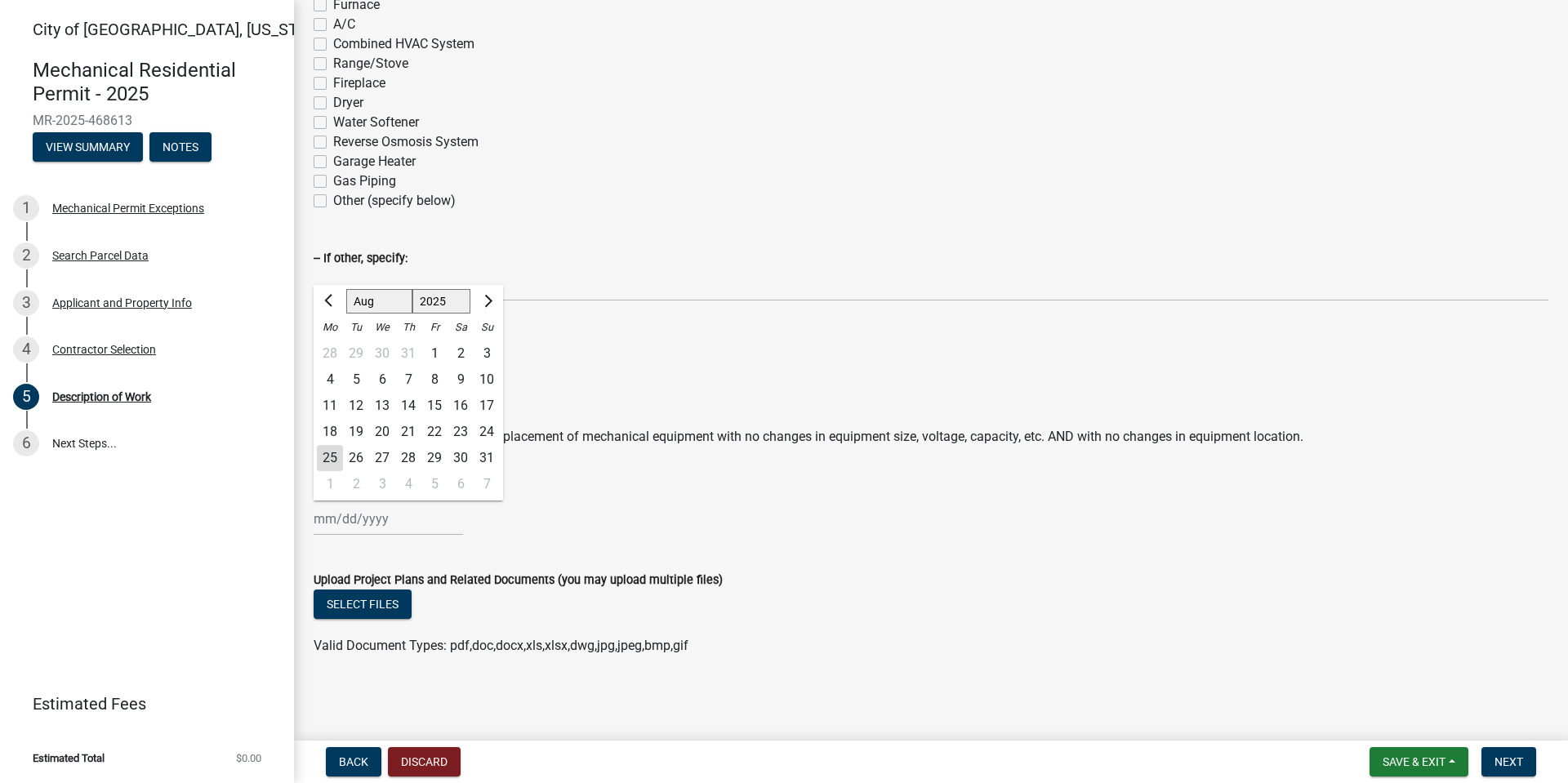
click at [326, 450] on div "25" at bounding box center [330, 458] width 26 height 26
type input "[DATE]"
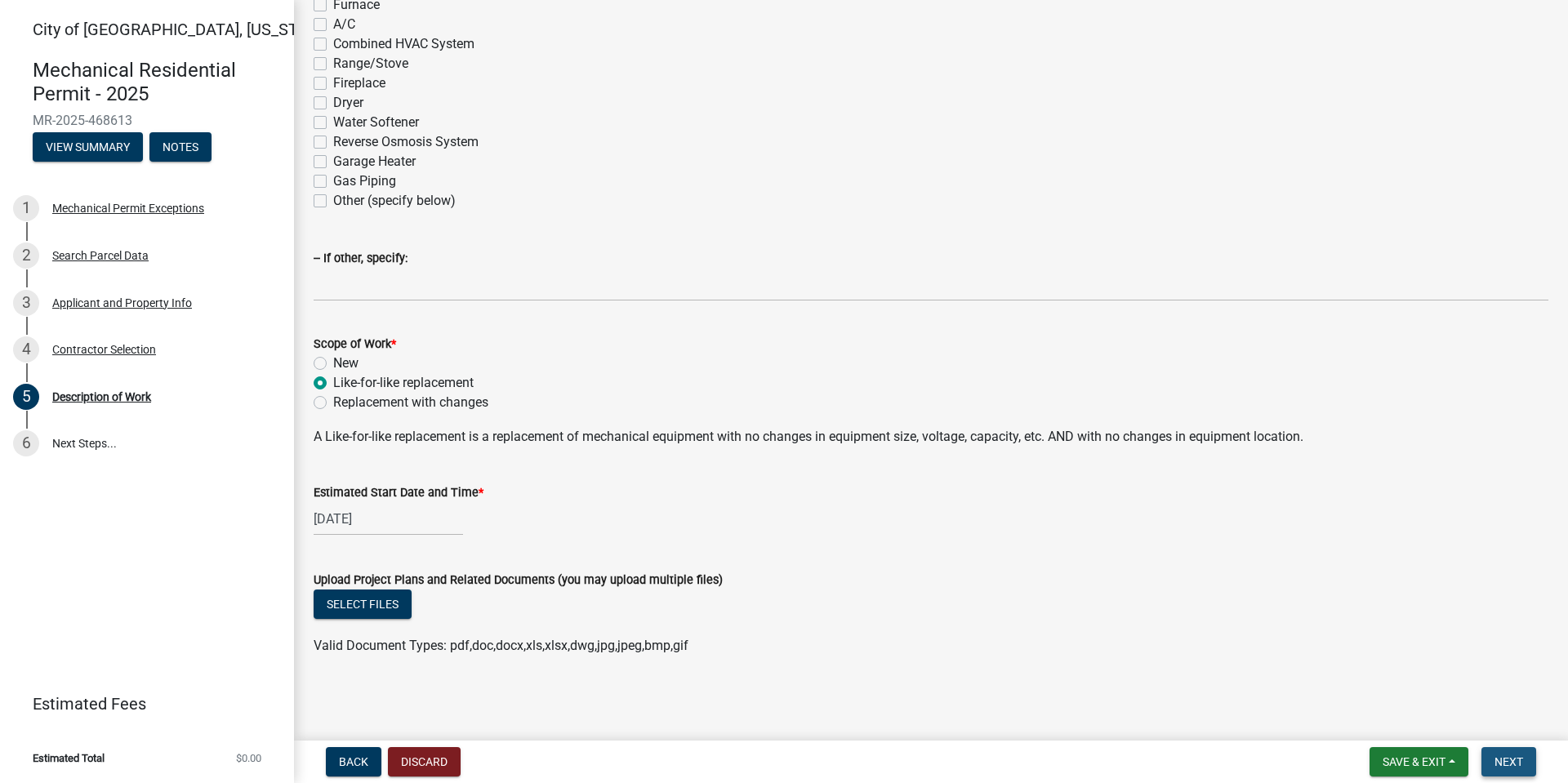
click at [1513, 743] on span "Next" at bounding box center [1508, 761] width 28 height 13
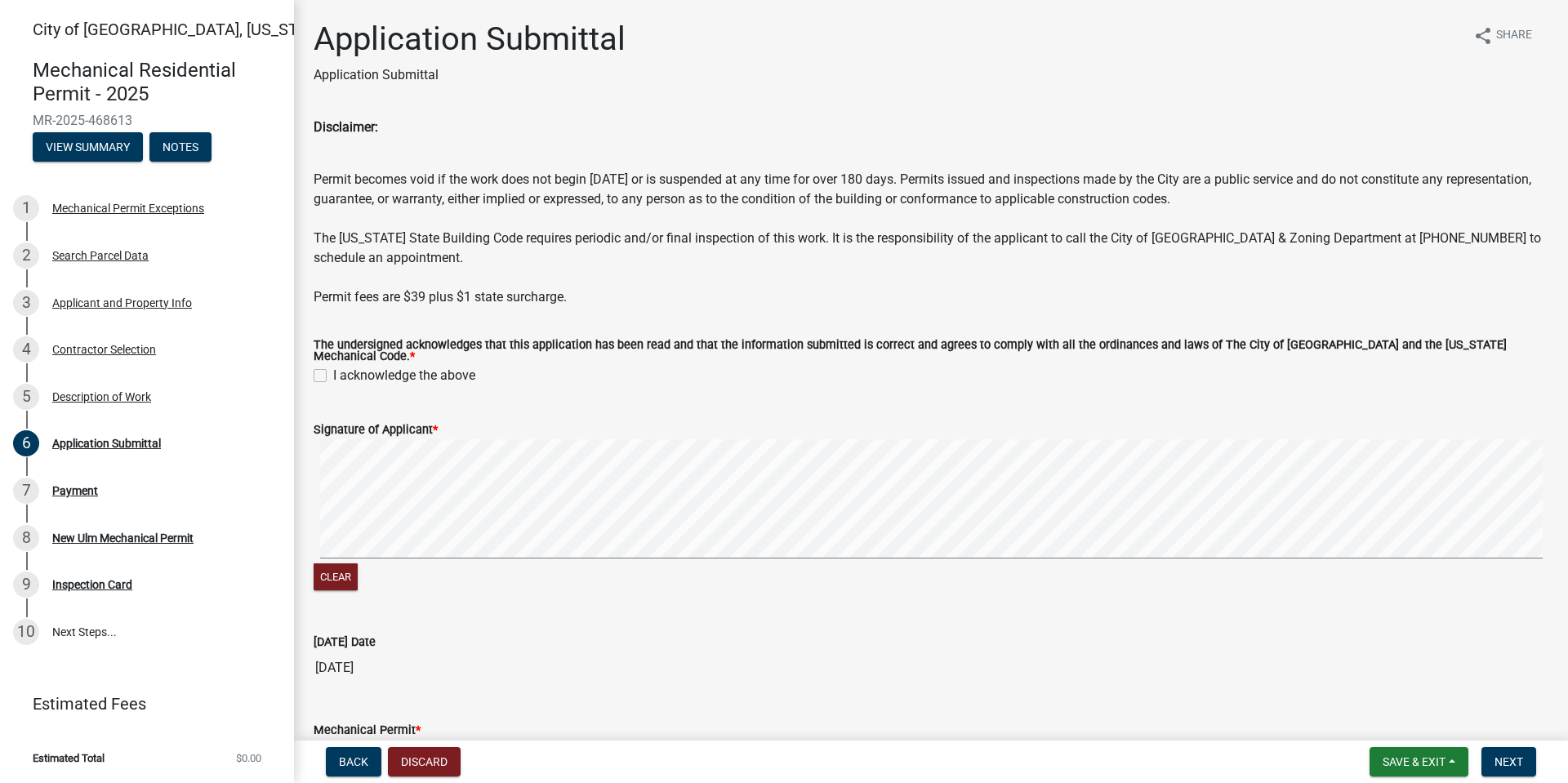
click at [333, 366] on label "I acknowledge the above" at bounding box center [403, 375] width 142 height 20
click at [333, 366] on input "I acknowledge the above" at bounding box center [337, 370] width 10 height 10
checkbox input "true"
click at [366, 515] on form "Signature of Applicant * Clear" at bounding box center [931, 497] width 1234 height 195
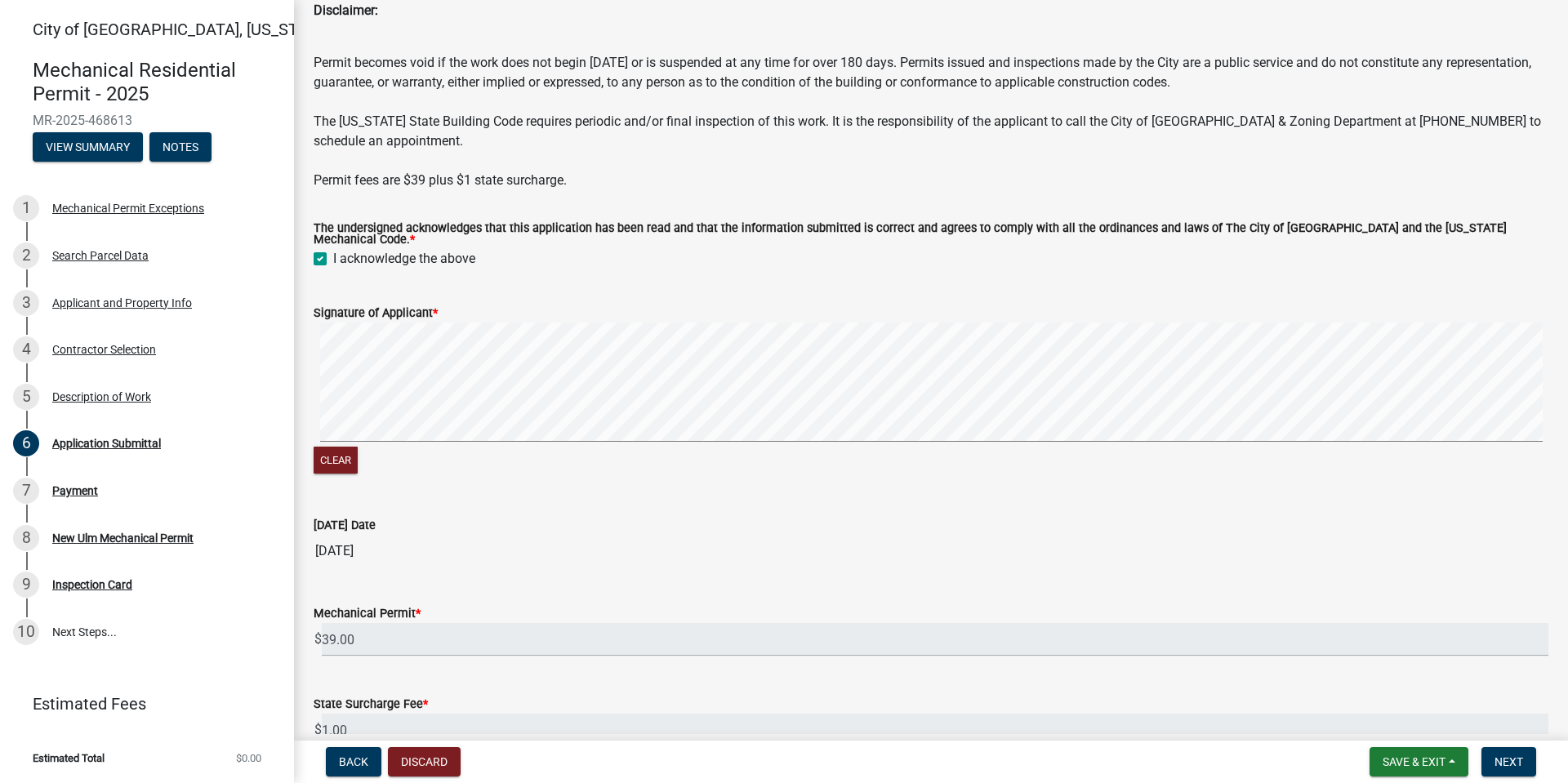
scroll to position [261, 0]
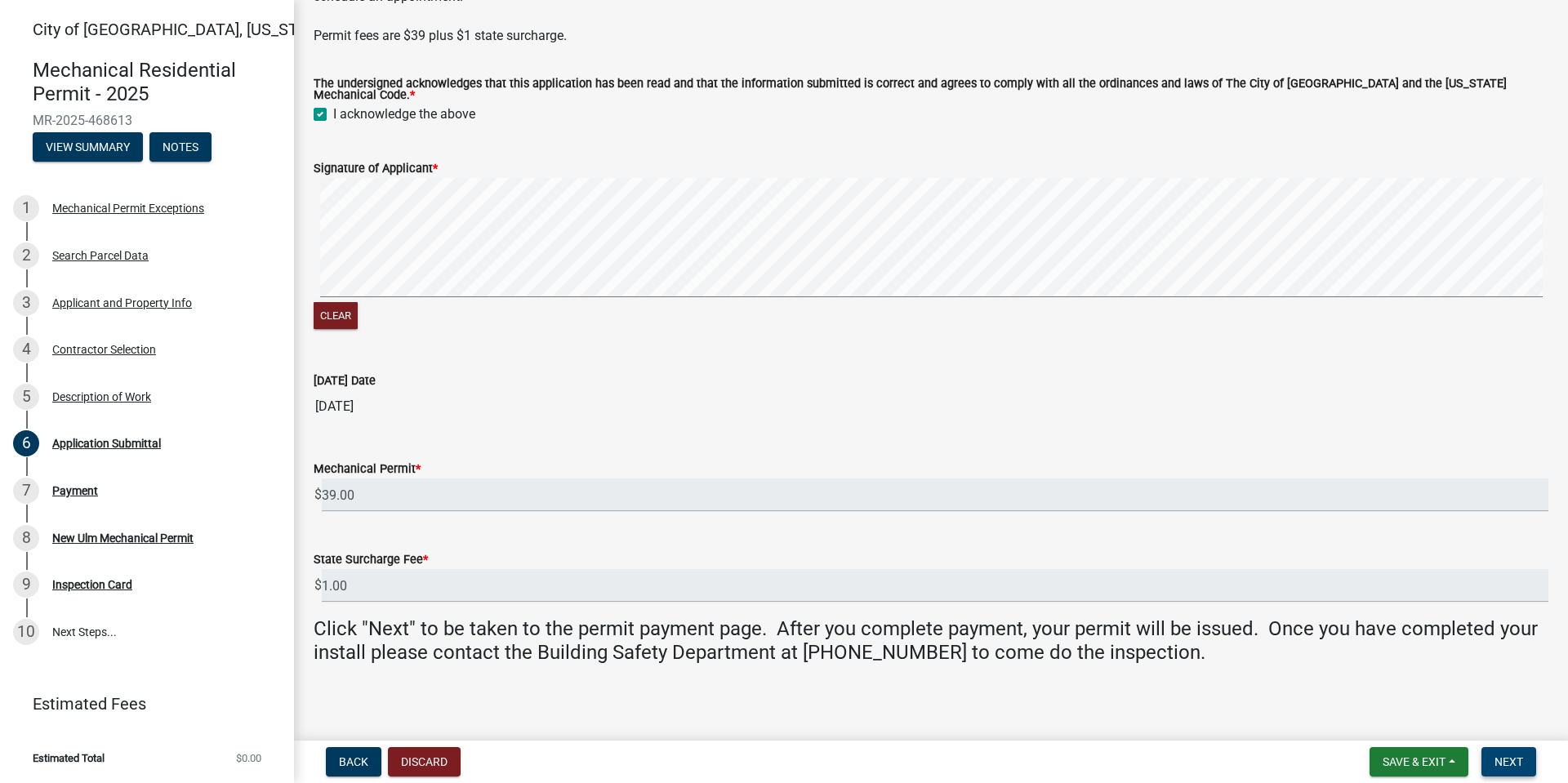
click at [1485, 743] on button "Next" at bounding box center [1509, 761] width 55 height 29
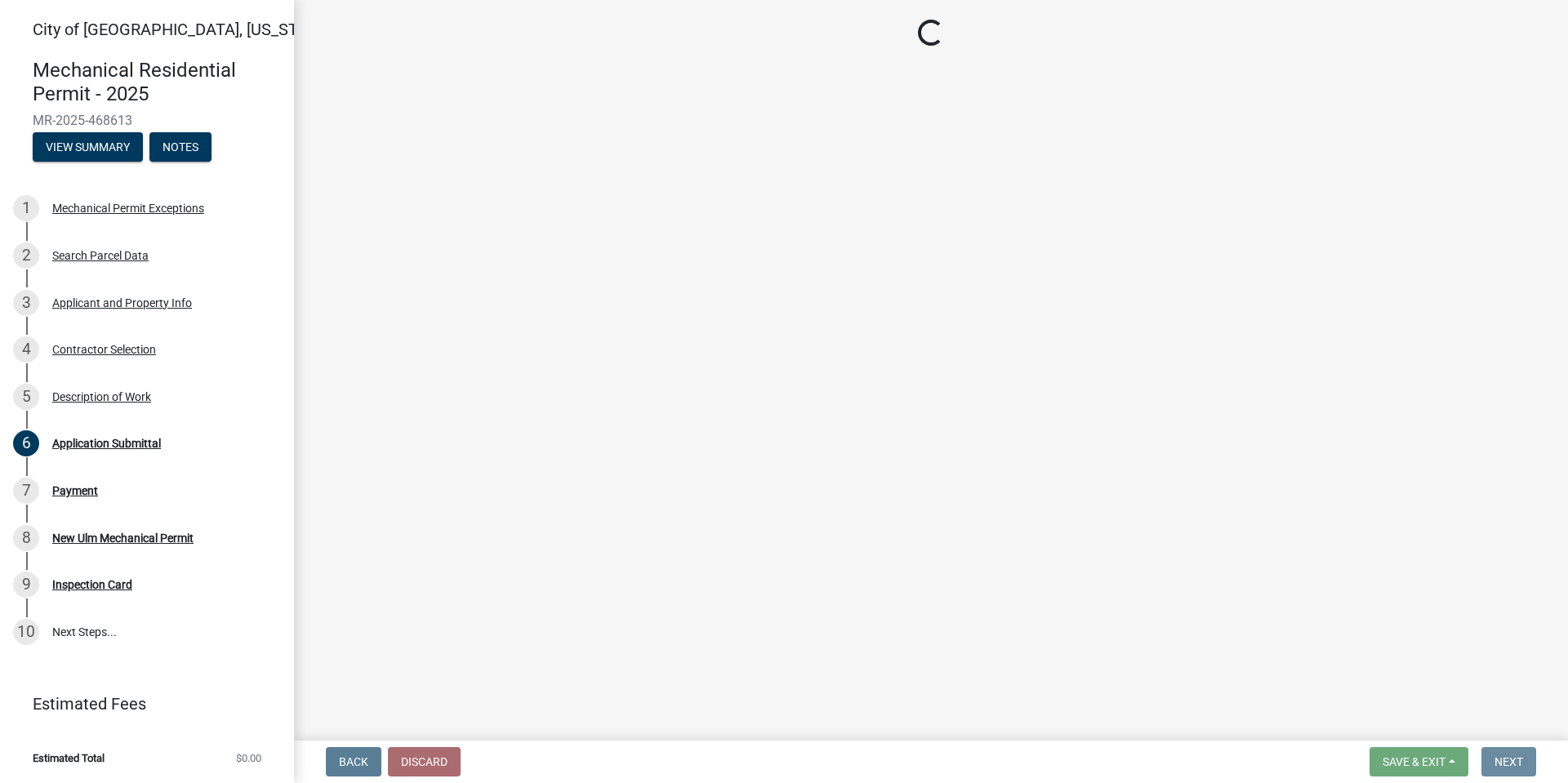
scroll to position [0, 0]
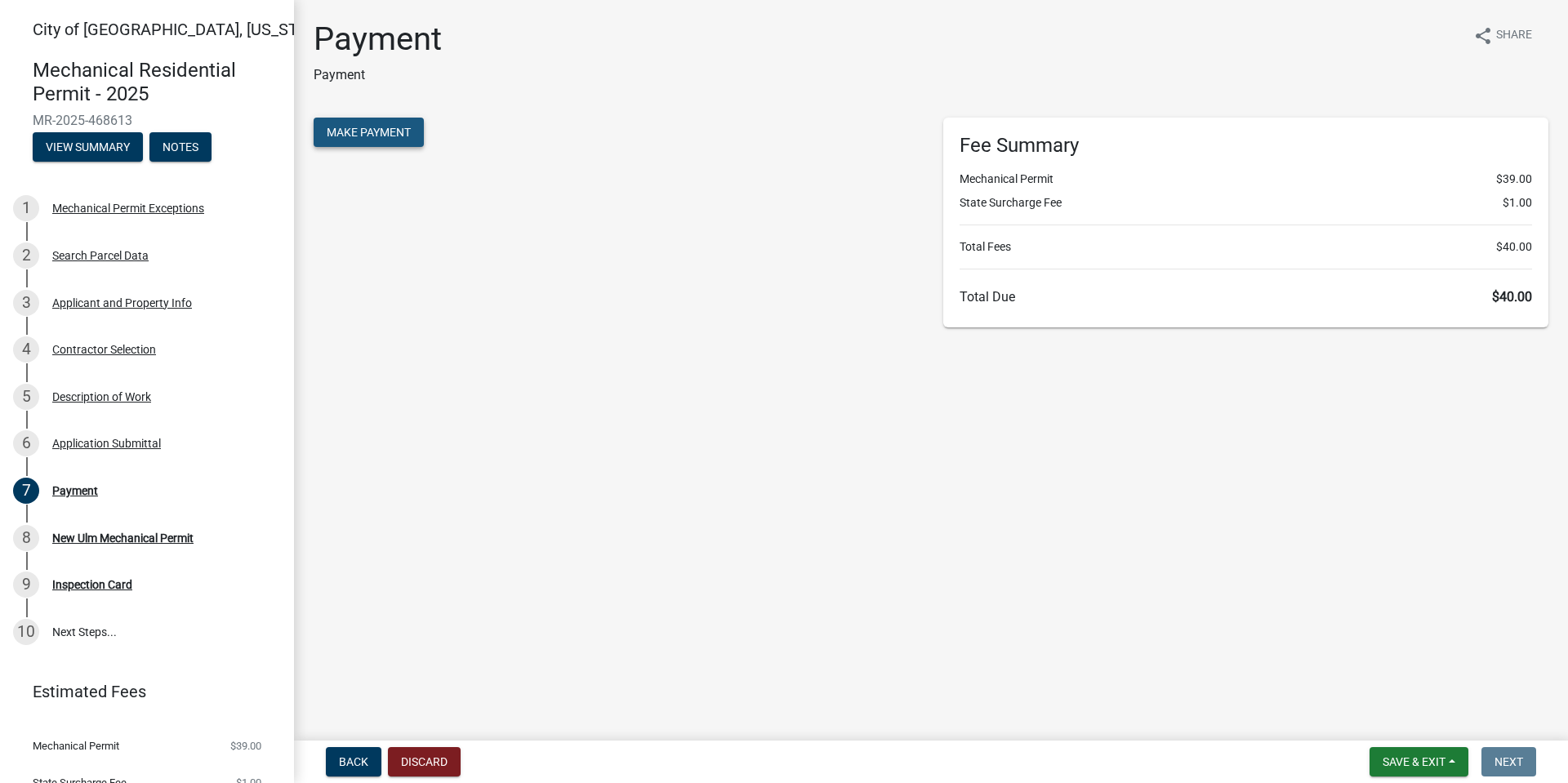
click at [368, 136] on span "Make Payment" at bounding box center [368, 133] width 84 height 13
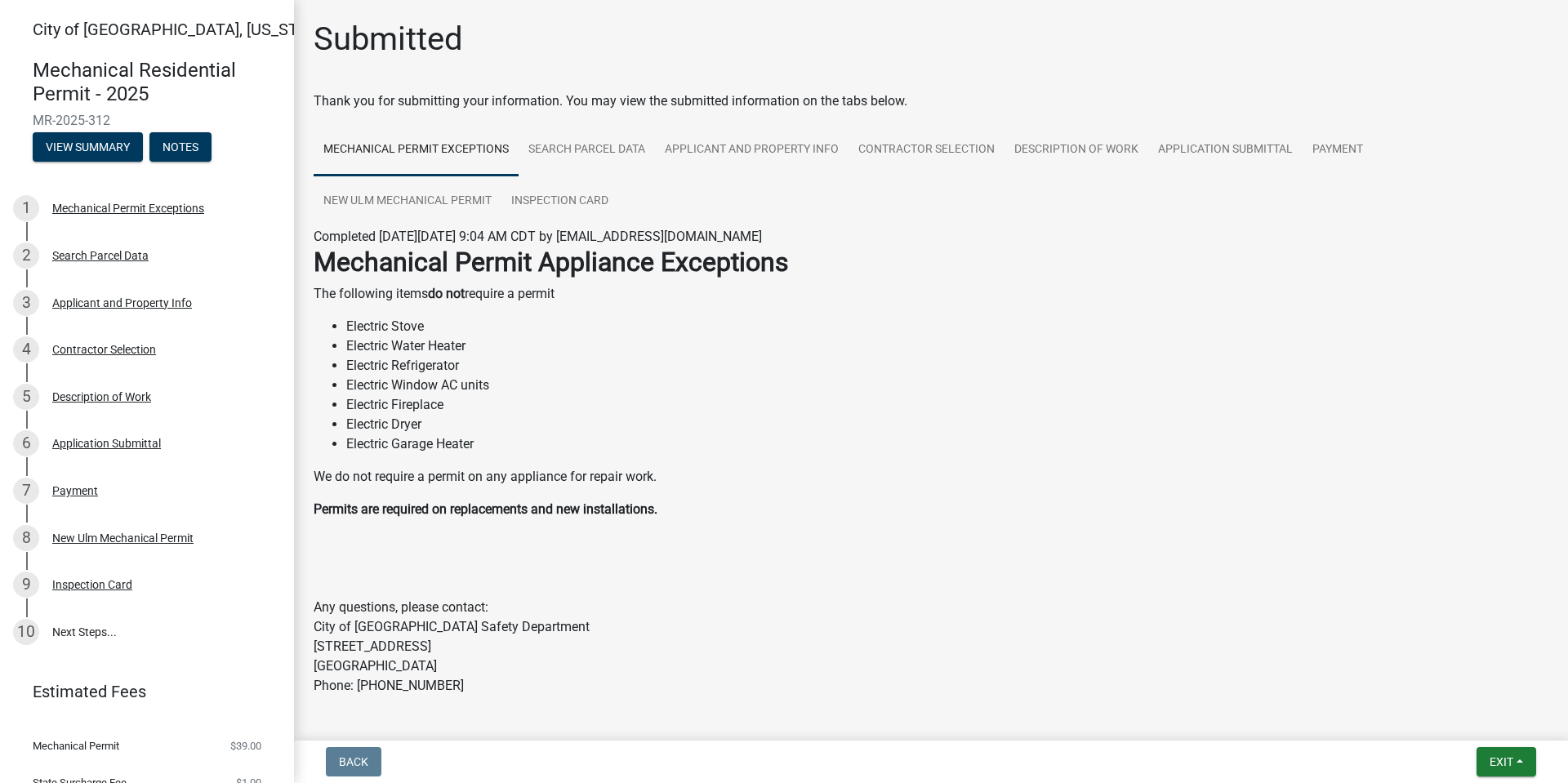
drag, startPoint x: 124, startPoint y: 117, endPoint x: 15, endPoint y: 121, distance: 109.1
click at [15, 121] on div "Mechanical Residential Permit - 2025 MR-2025-312 View Summary Notes" at bounding box center [147, 106] width 268 height 120
copy span "MR-2025-312"
click at [1490, 767] on span "Exit" at bounding box center [1500, 761] width 24 height 13
drag, startPoint x: 1446, startPoint y: 724, endPoint x: 1428, endPoint y: 748, distance: 30.0
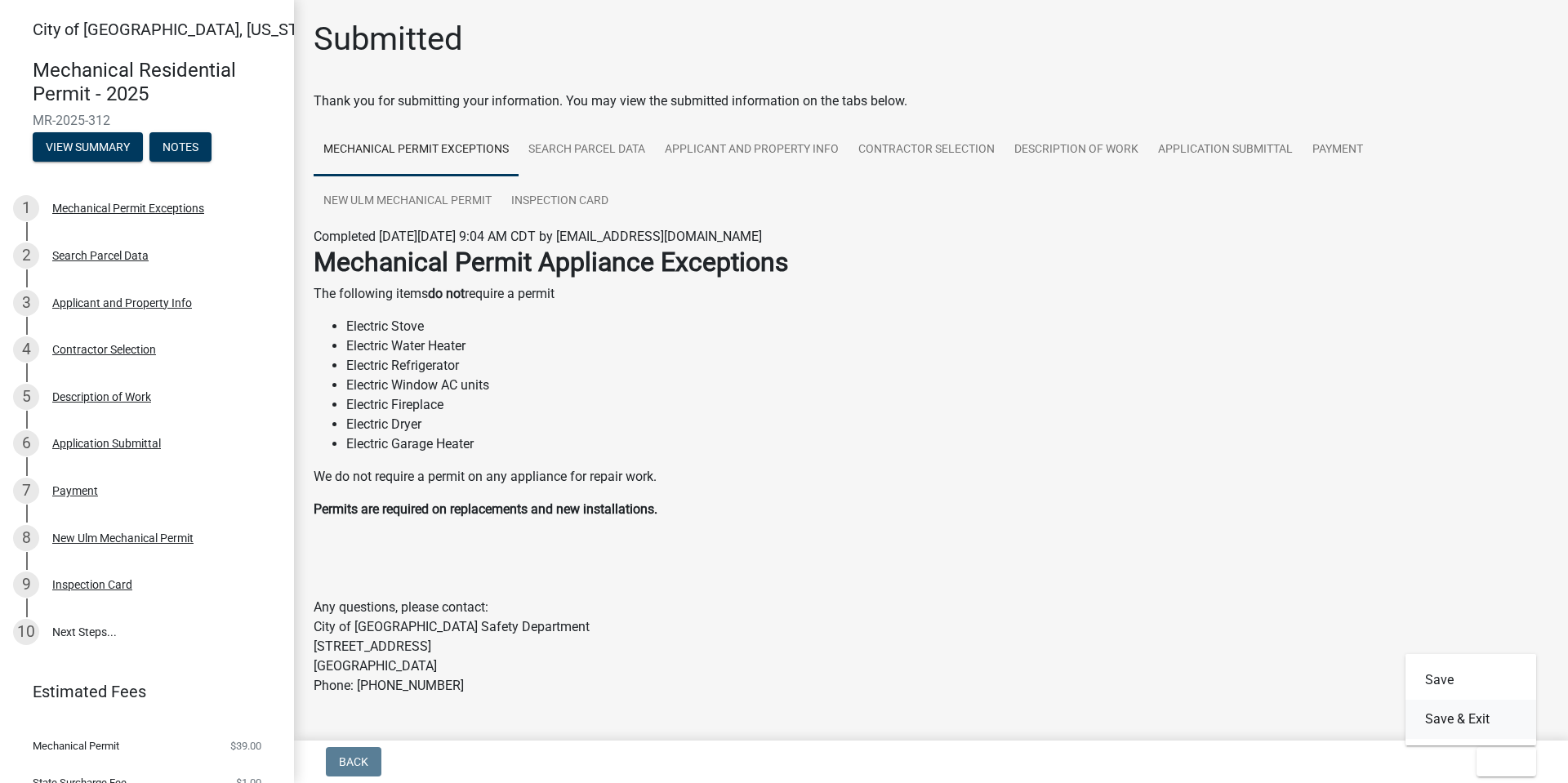
click at [1446, 724] on button "Save & Exit" at bounding box center [1470, 719] width 131 height 39
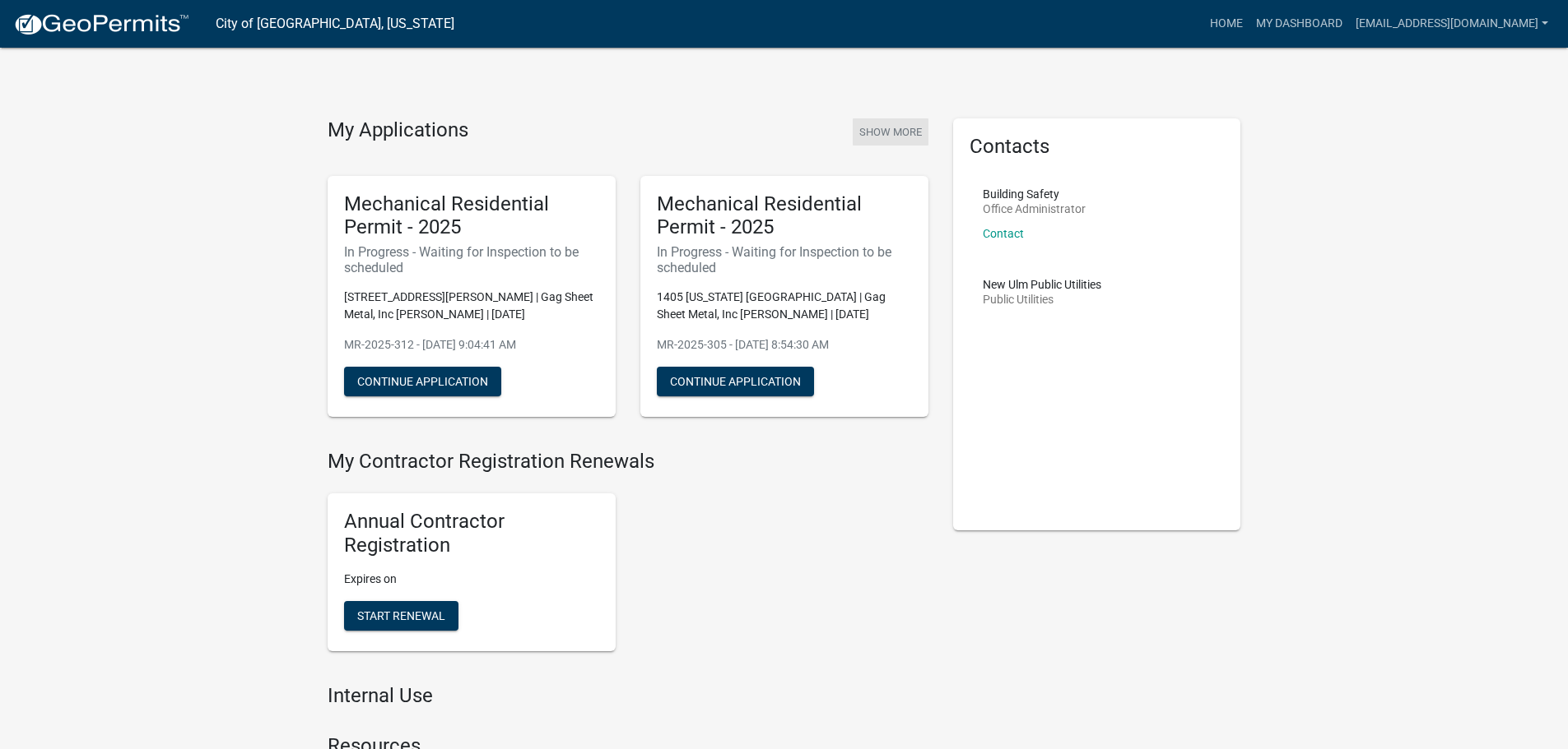
click at [890, 136] on button "Show More" at bounding box center [891, 132] width 76 height 27
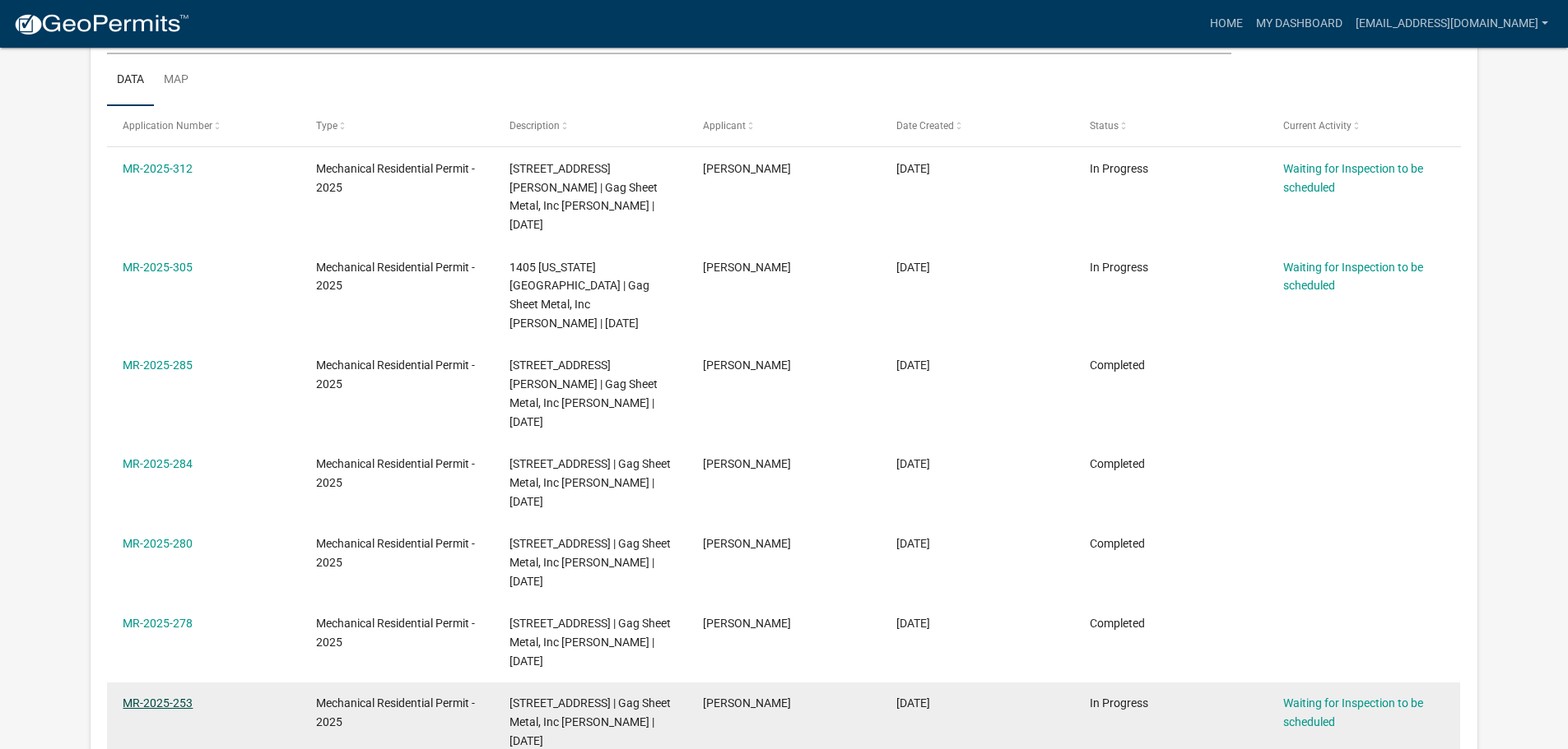
scroll to position [247, 0]
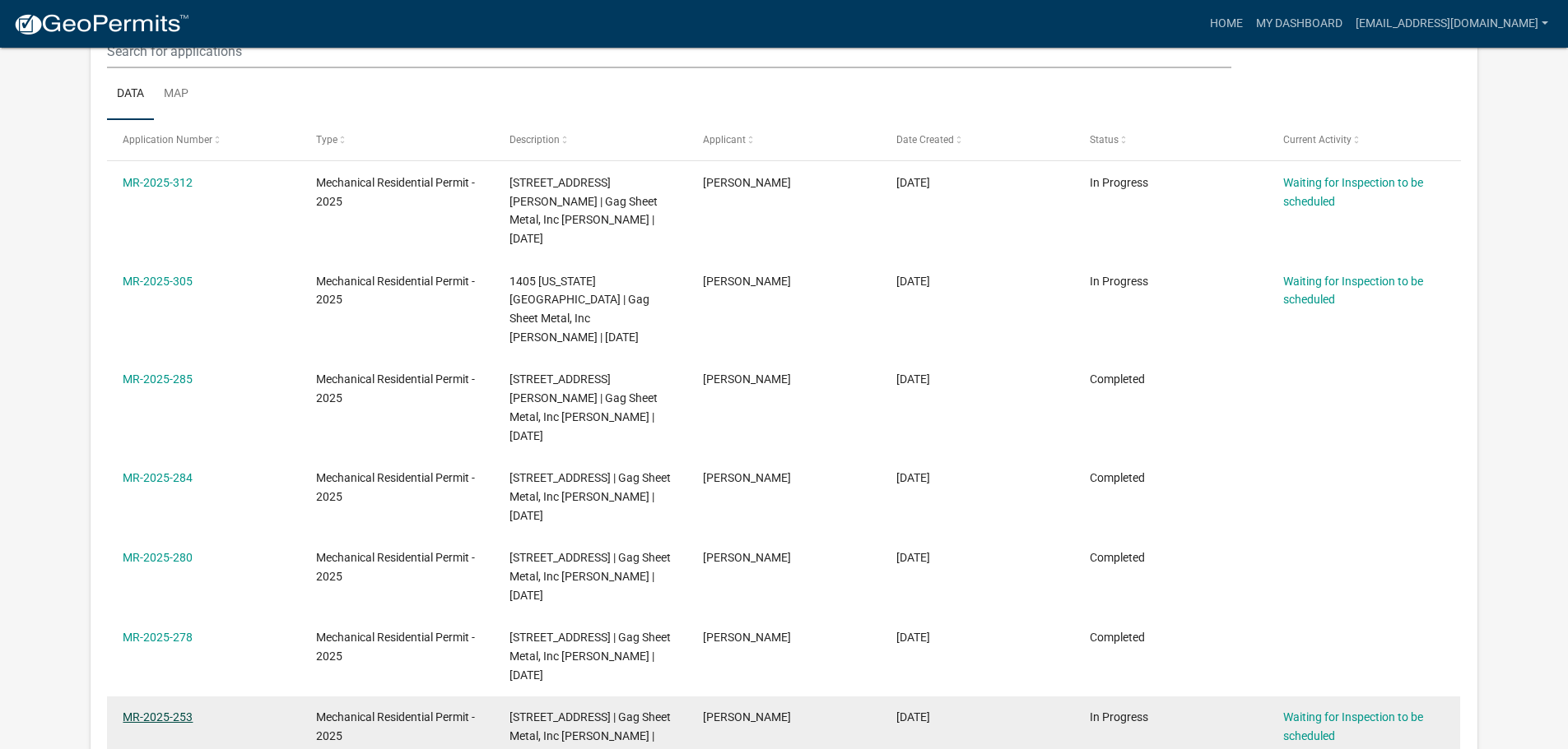
click at [161, 708] on div "MR-2025-253" at bounding box center [203, 718] width 161 height 19
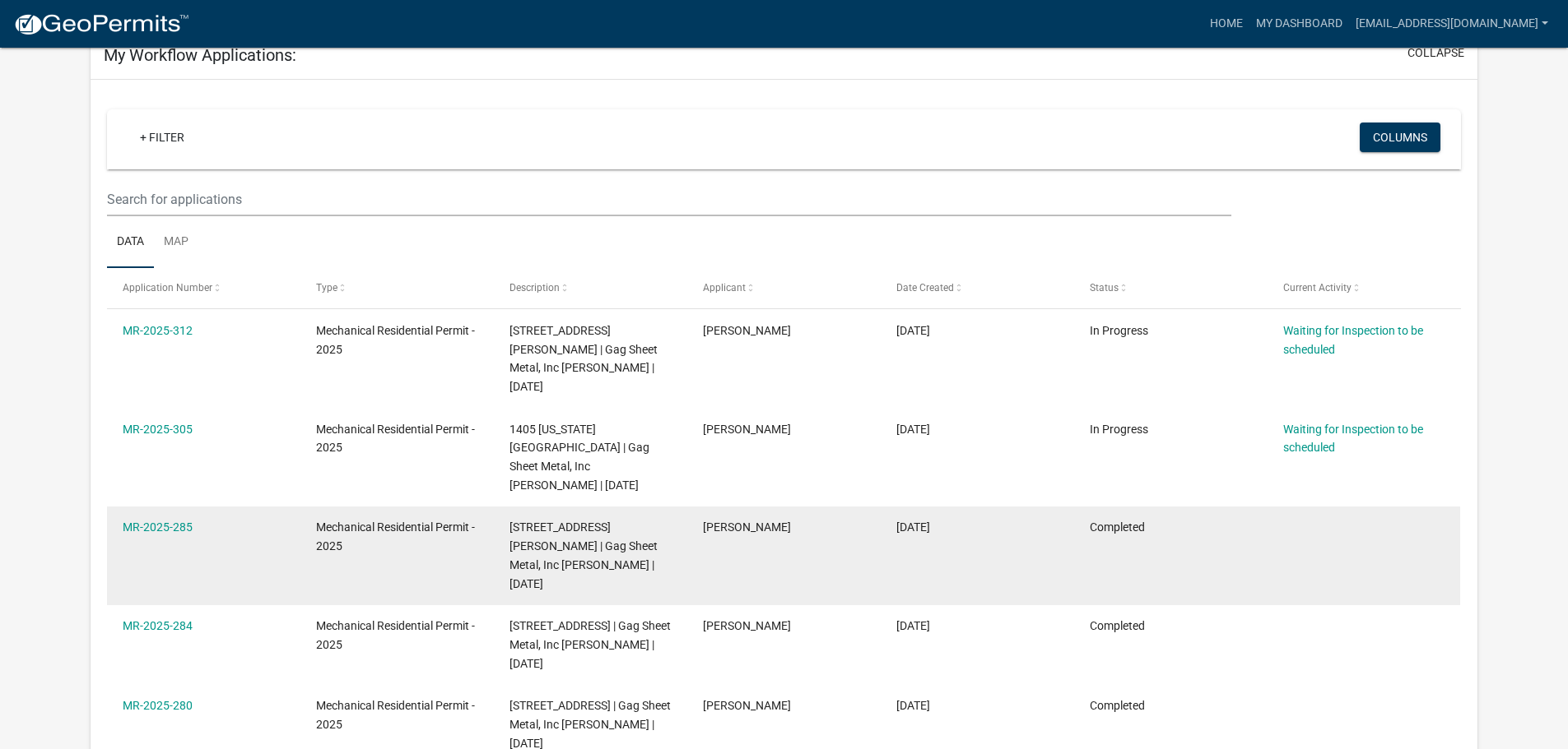
scroll to position [0, 0]
